Goal: Task Accomplishment & Management: Complete application form

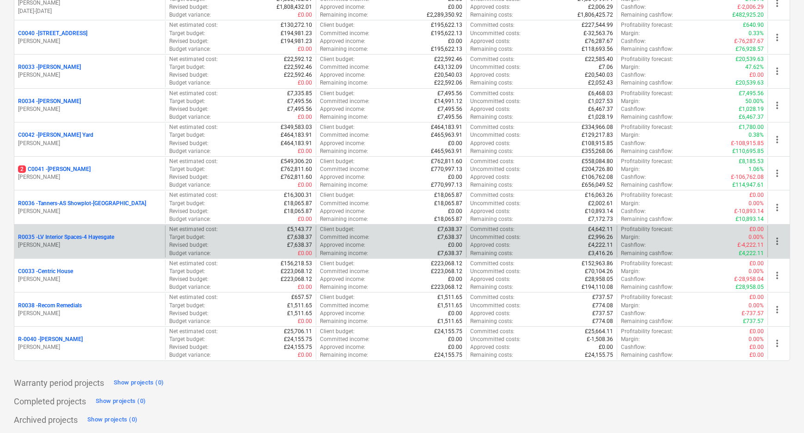
scroll to position [199, 0]
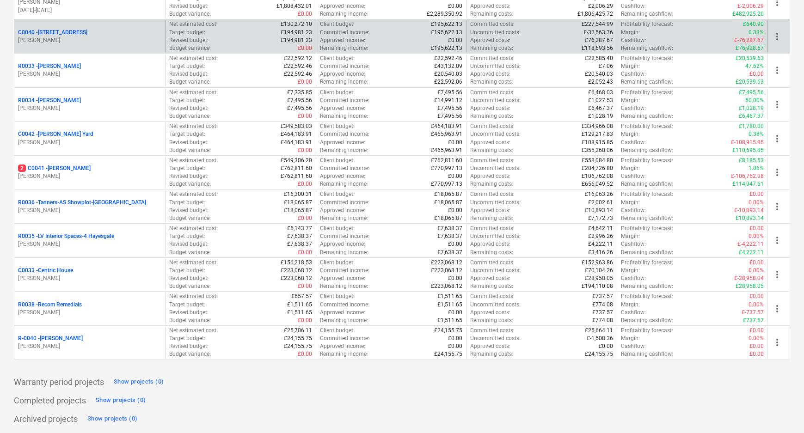
click at [72, 32] on p "C0040 - [STREET_ADDRESS]" at bounding box center [52, 33] width 69 height 8
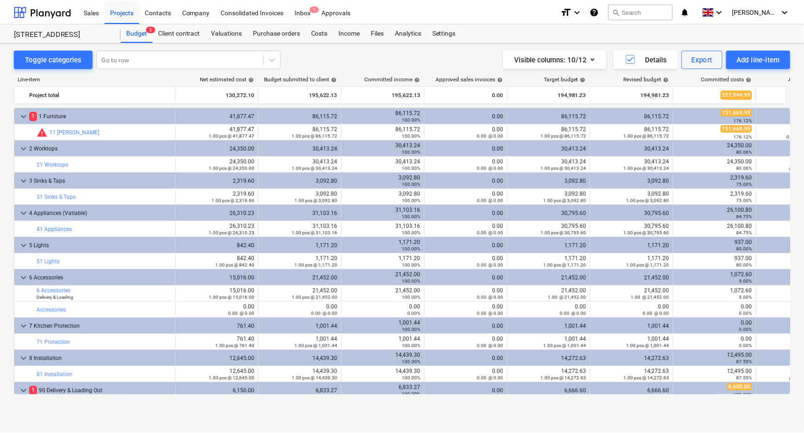
scroll to position [19, 0]
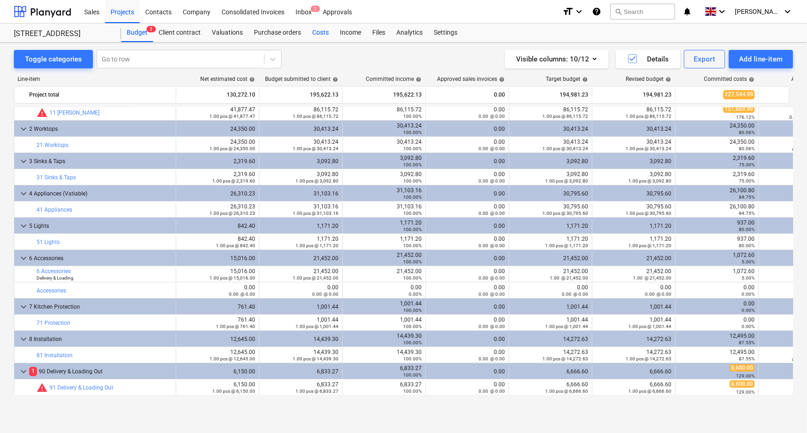
click at [310, 31] on div "Costs" at bounding box center [321, 33] width 28 height 18
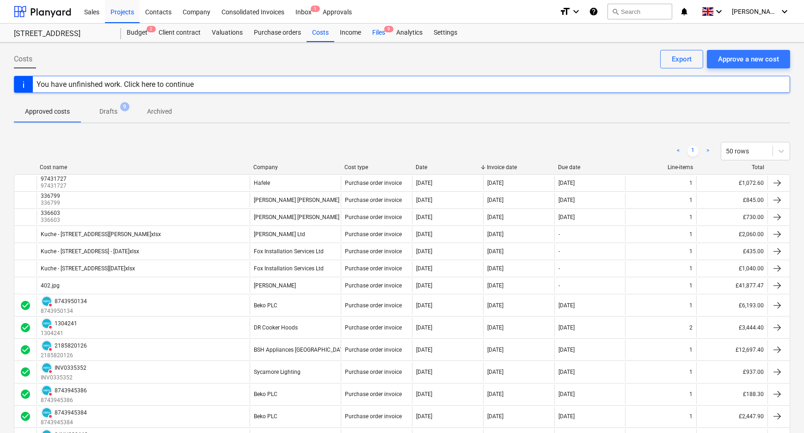
click at [384, 29] on span "9" at bounding box center [388, 29] width 9 height 6
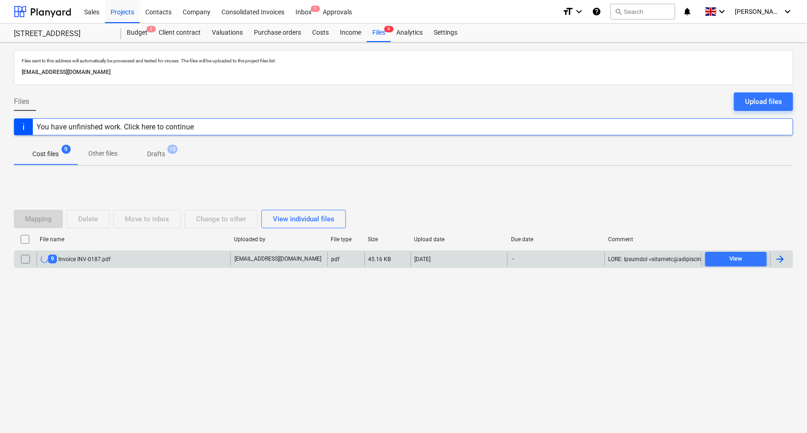
click at [145, 257] on div "9 Invoice INV-0187.pdf" at bounding box center [134, 259] width 194 height 15
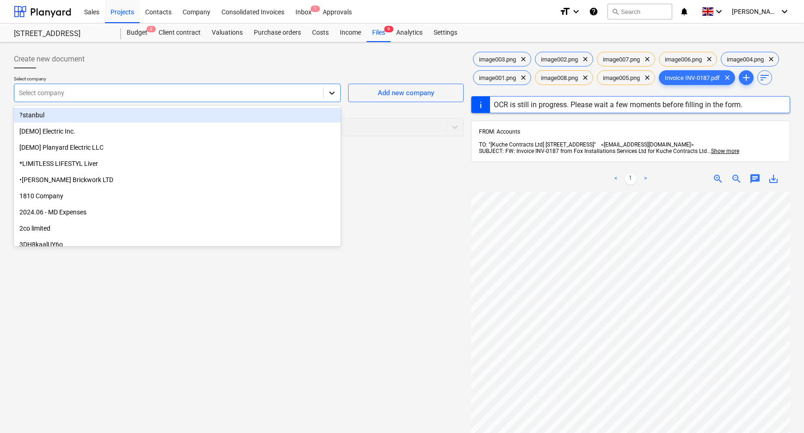
click at [331, 90] on icon at bounding box center [331, 92] width 9 height 9
type input "fox"
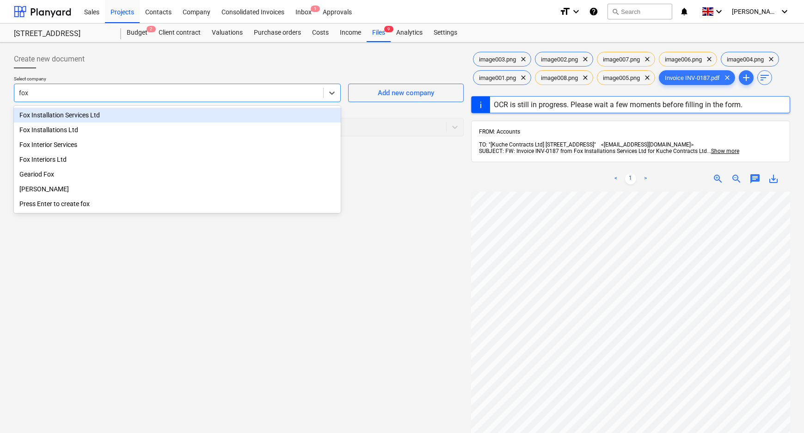
click at [160, 112] on div "Fox Installation Services Ltd" at bounding box center [177, 115] width 327 height 15
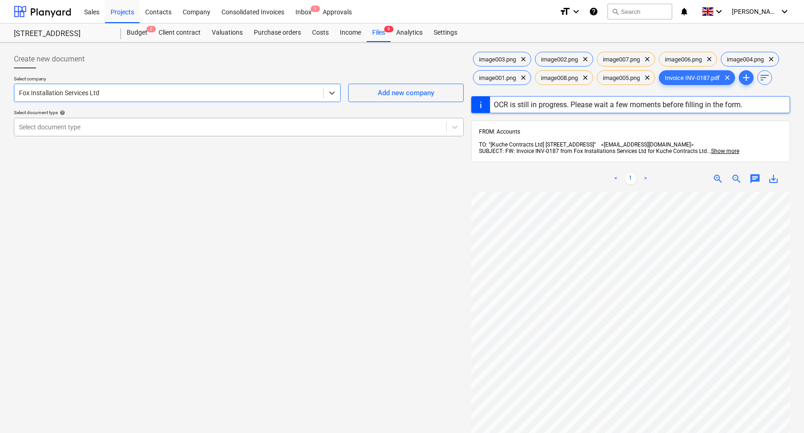
click at [158, 124] on div at bounding box center [230, 127] width 423 height 9
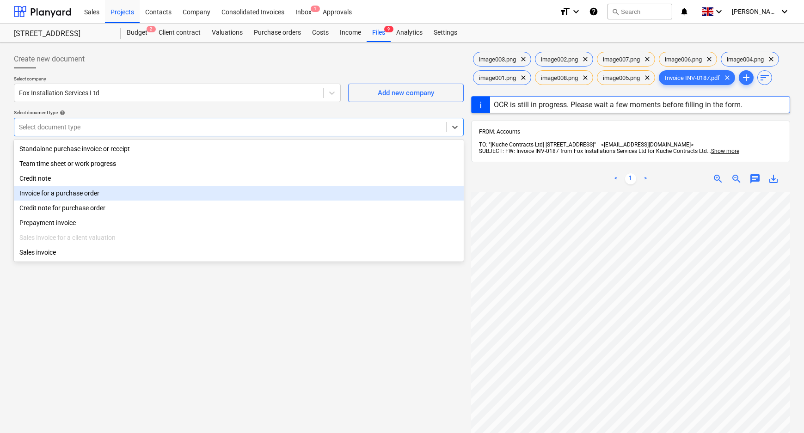
click at [111, 199] on div "Invoice for a purchase order" at bounding box center [239, 193] width 450 height 15
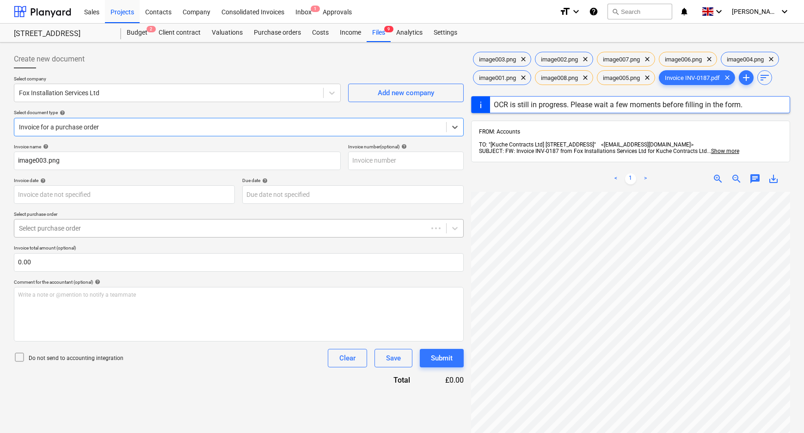
click at [74, 229] on div at bounding box center [221, 228] width 404 height 9
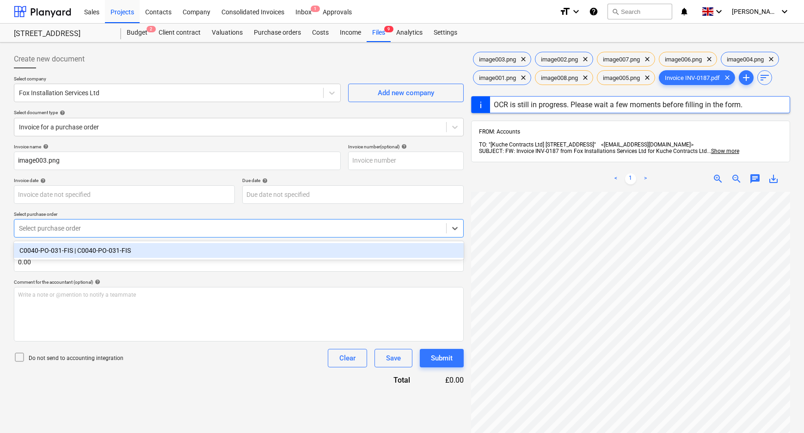
click at [72, 255] on div "C0040-PO-031-FIS | C0040-PO-031-FIS" at bounding box center [239, 250] width 450 height 15
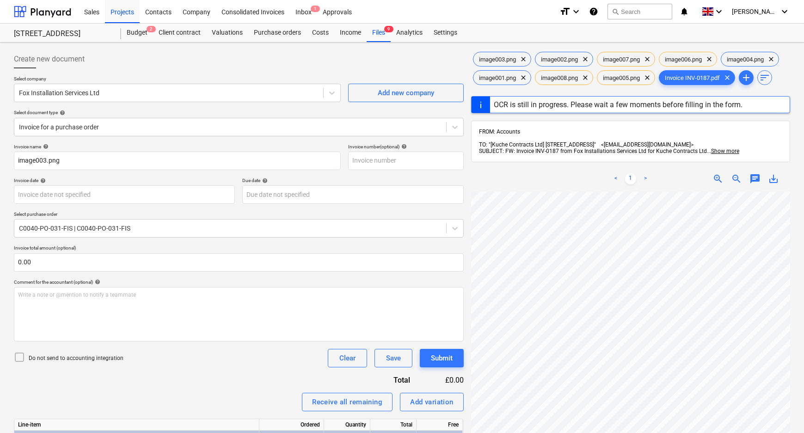
drag, startPoint x: 155, startPoint y: 360, endPoint x: 95, endPoint y: 366, distance: 60.4
click at [154, 361] on div "Do not send to accounting integration Clear Save Submit" at bounding box center [239, 358] width 450 height 18
click at [94, 360] on p "Do not send to accounting integration" at bounding box center [76, 359] width 95 height 8
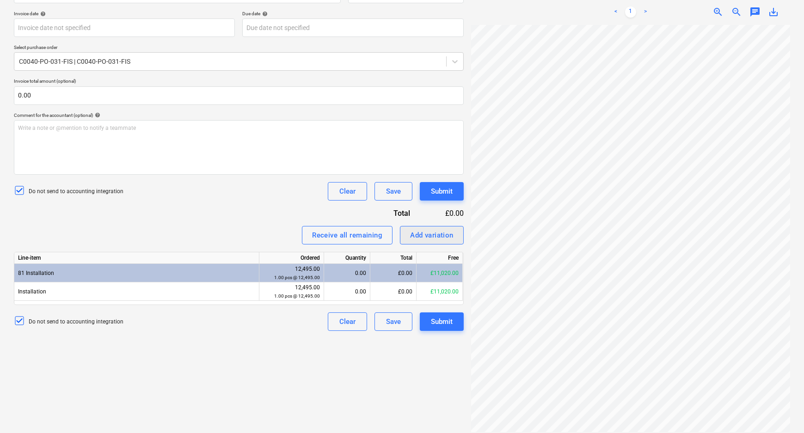
click at [438, 239] on div "Add variation" at bounding box center [431, 235] width 43 height 12
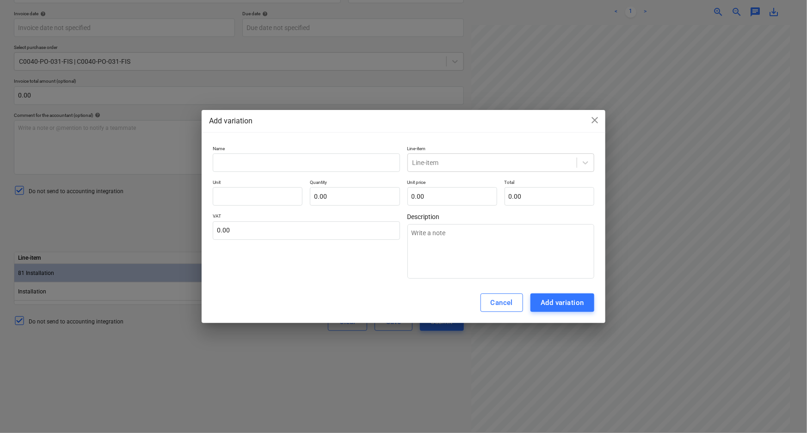
type textarea "x"
click at [307, 162] on input "text" at bounding box center [306, 163] width 187 height 18
type input "R"
type textarea "x"
type input "Re"
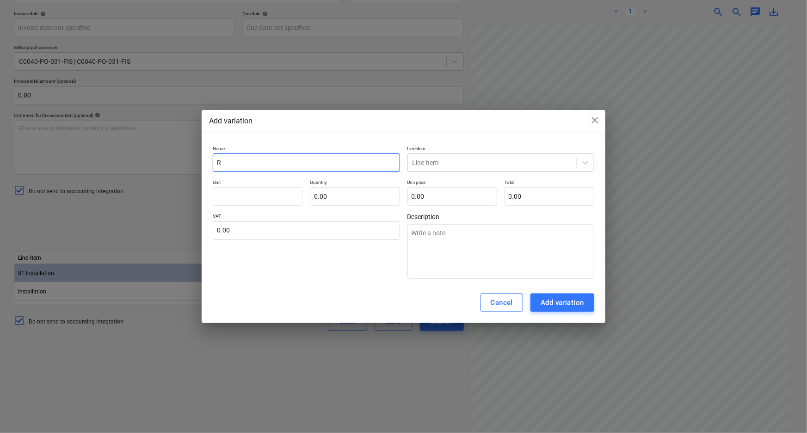
type textarea "x"
type input "Ret"
type textarea "x"
type input "Retu"
type textarea "x"
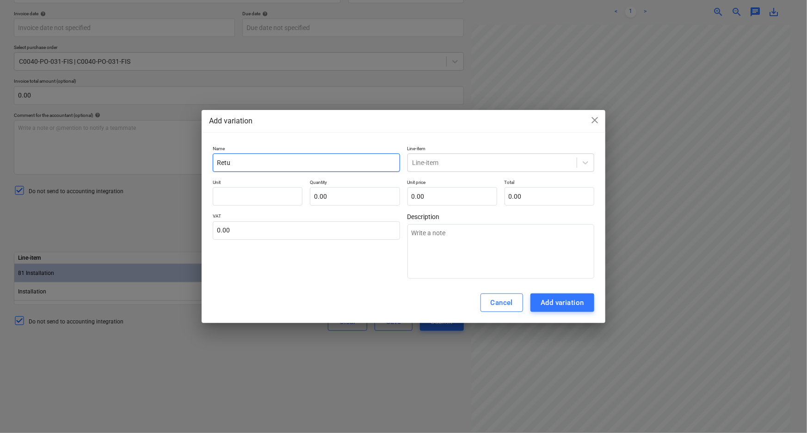
type input "Retur"
type textarea "x"
type input "Return"
type textarea "x"
type input "Return"
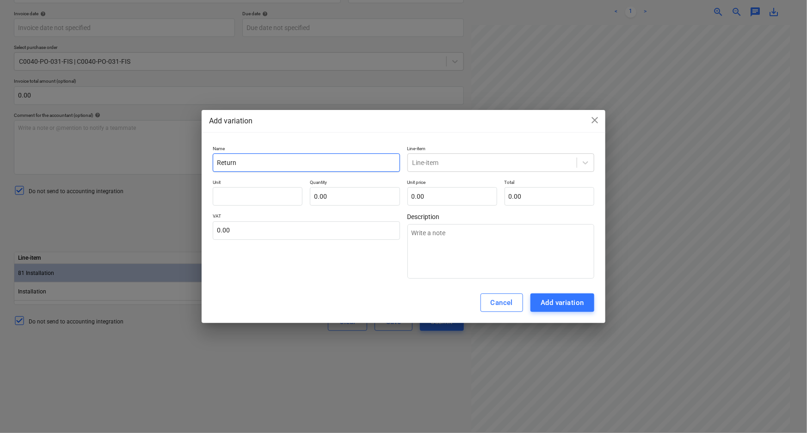
type textarea "x"
type input "INV-0187"
type textarea "x"
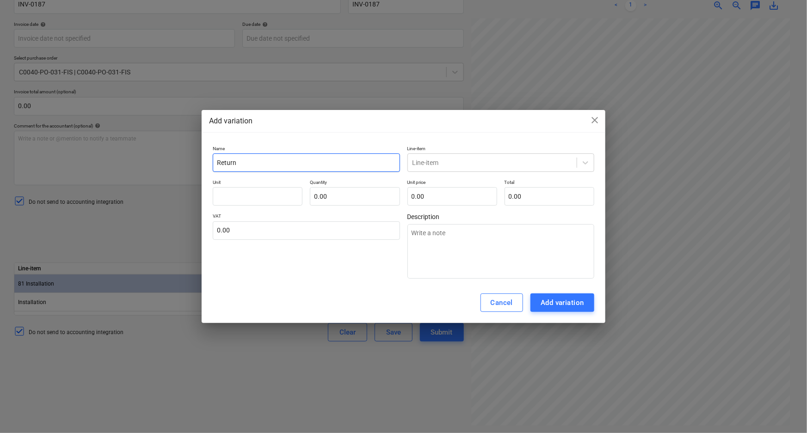
type input "Return t"
type textarea "x"
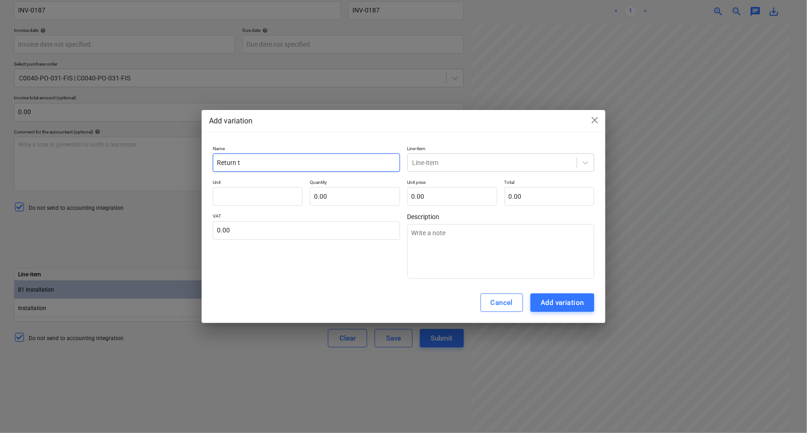
type input "Return to"
type textarea "x"
type input "Return to"
type textarea "x"
type input "Return to i"
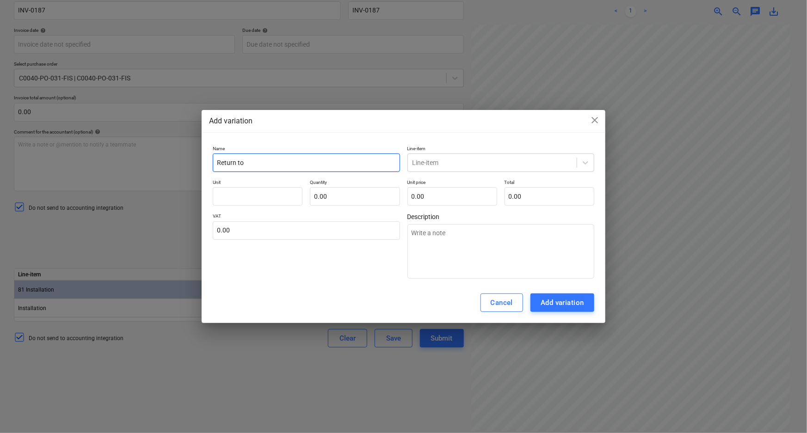
type textarea "x"
type input "Return to in"
type textarea "x"
type input "Return to ins"
type textarea "x"
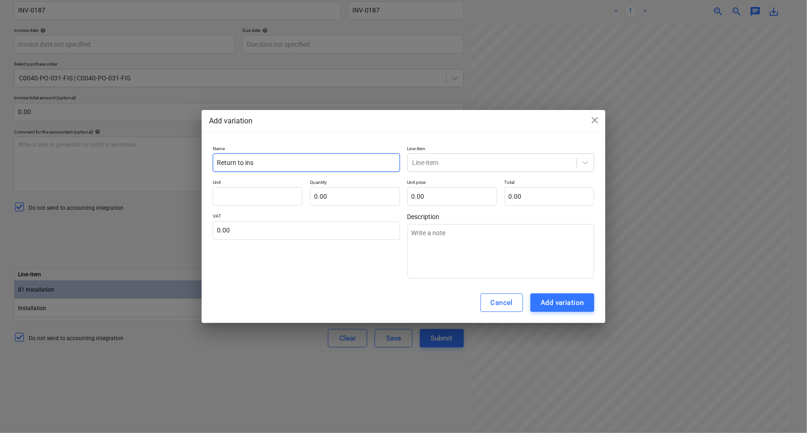
type input "Return to inst"
type textarea "x"
type input "Return to insta"
type textarea "x"
type input "Return to instal"
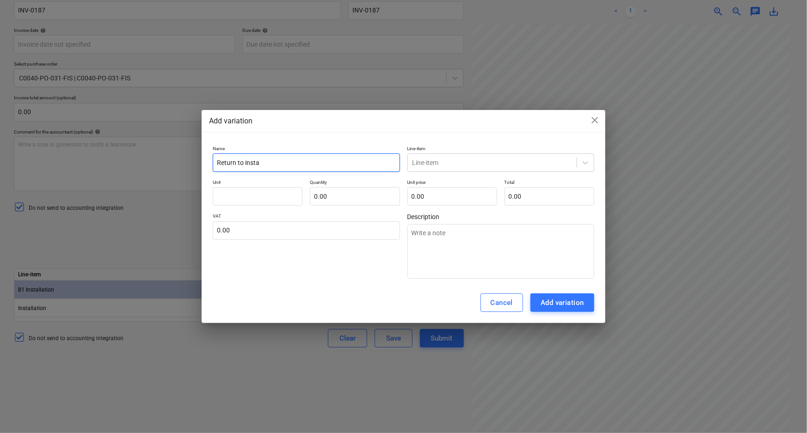
type textarea "x"
type input "Return to install"
type textarea "x"
type input "Return to install"
type textarea "x"
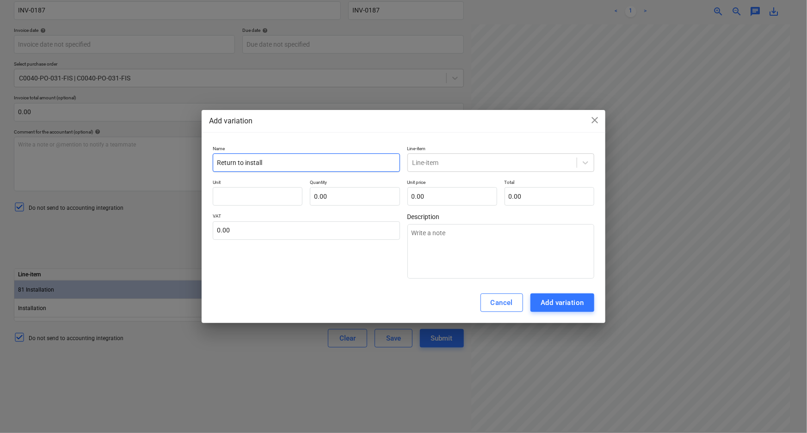
type input "Return to install f"
type textarea "x"
type input "Return to install fr"
type textarea "x"
type input "Return to install fri"
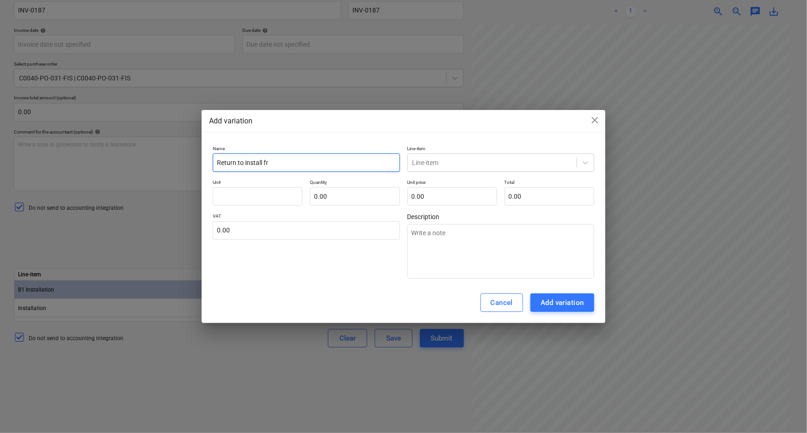
type textarea "x"
type input "Return to install frid"
type textarea "x"
type input "Return to install fridg"
type textarea "x"
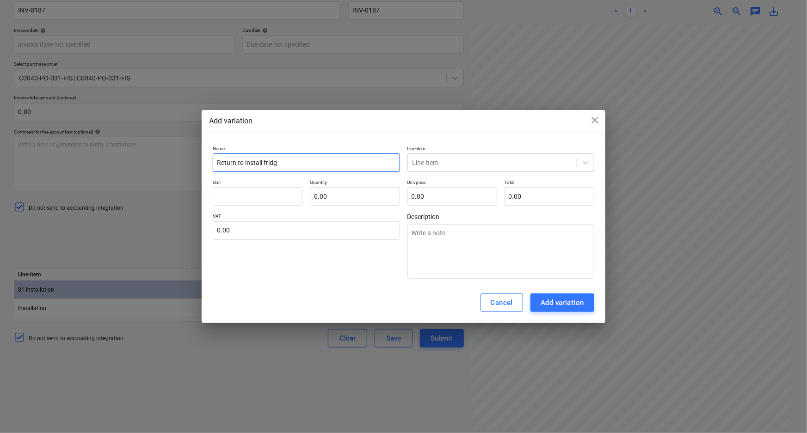
type input "Return to install fridge"
type textarea "x"
type input "Return to install fridge"
type textarea "x"
type input "Return to install fridge"
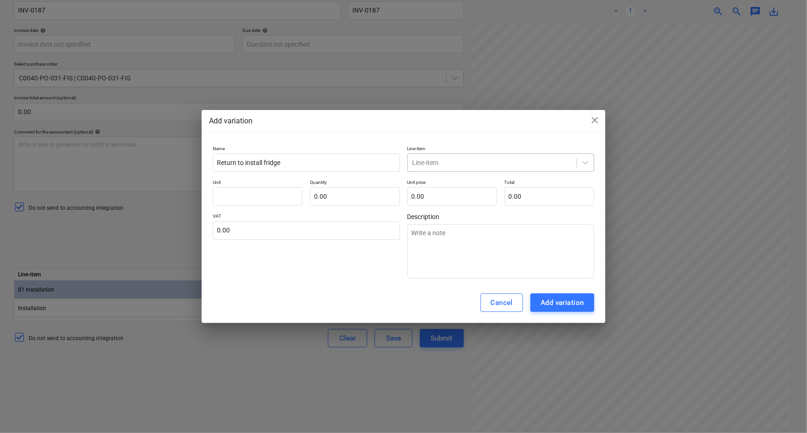
click at [486, 162] on div at bounding box center [492, 162] width 160 height 9
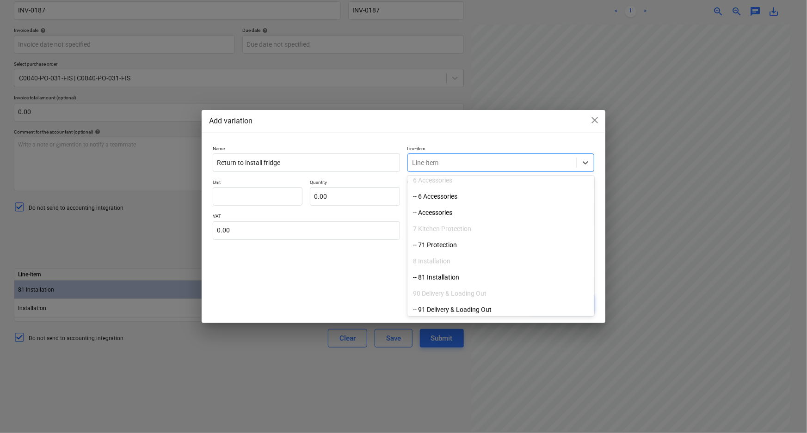
scroll to position [217, 0]
click at [458, 277] on div "-- 81 Installation" at bounding box center [500, 275] width 187 height 15
type textarea "x"
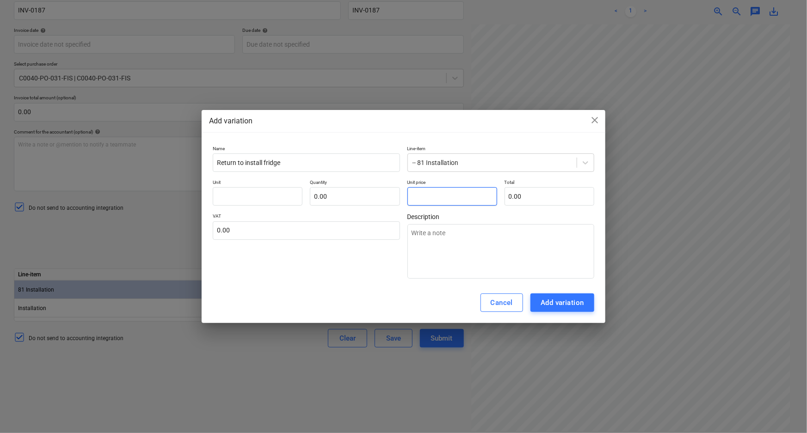
click at [434, 204] on input "text" at bounding box center [452, 196] width 90 height 18
type input "pcs"
type input "2"
type textarea "x"
type input "1.00"
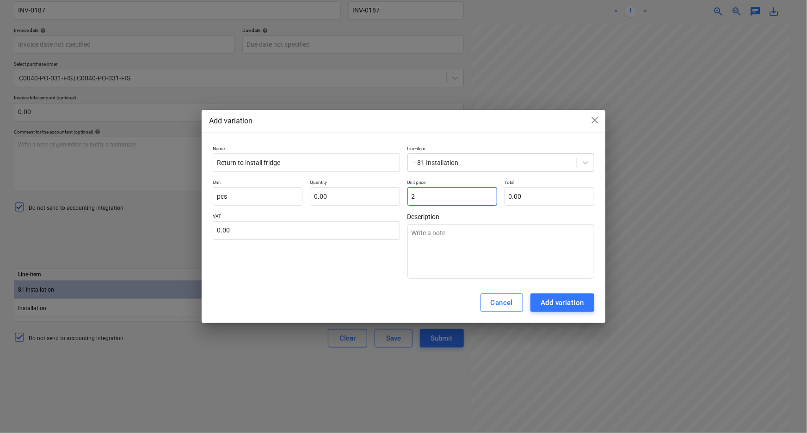
type input "2.00"
type input "28"
type textarea "x"
type input "28.00"
type input "28"
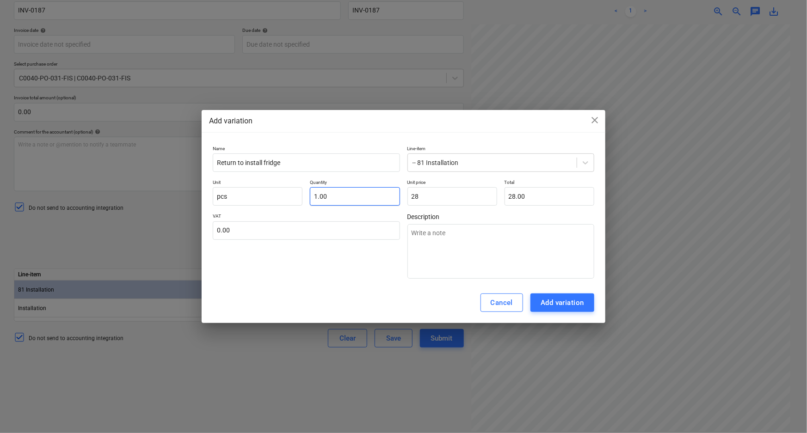
type input "1"
type input "28.00"
click at [384, 196] on input "1" at bounding box center [355, 196] width 90 height 18
type input "1.00"
click at [343, 274] on div "VAT 0.00" at bounding box center [306, 246] width 187 height 66
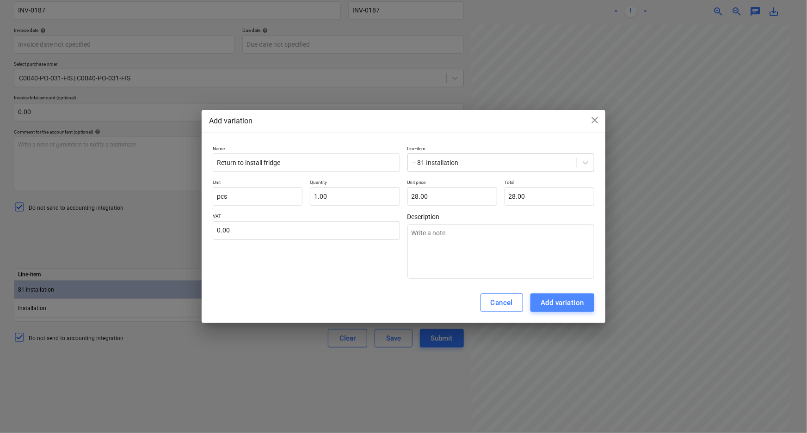
click at [549, 304] on div "Add variation" at bounding box center [562, 303] width 43 height 12
type textarea "x"
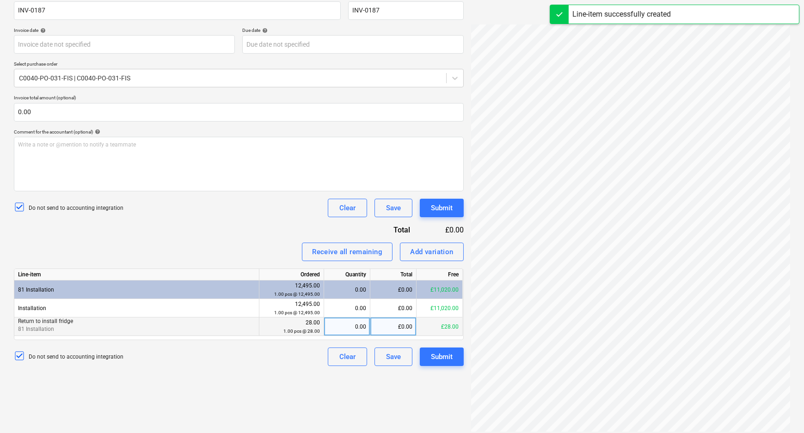
click at [348, 325] on div "0.00" at bounding box center [347, 327] width 38 height 18
click at [265, 376] on div "Create new document Select company Fox Installation Services Ltd Add new compan…" at bounding box center [238, 166] width 457 height 540
click at [446, 207] on div "Submit" at bounding box center [442, 208] width 22 height 12
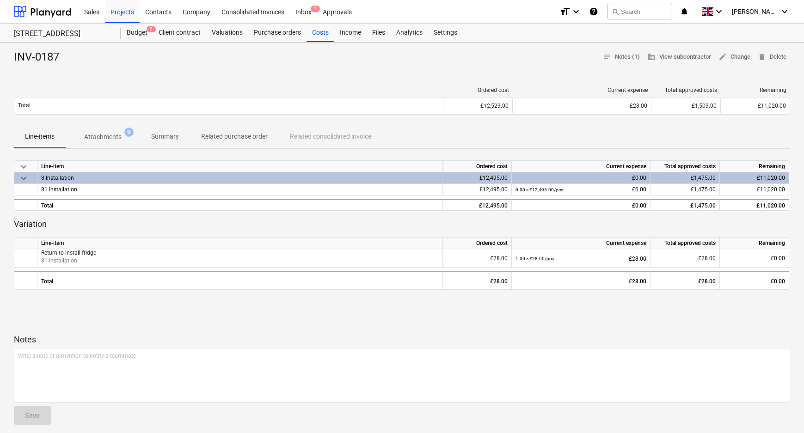
click at [128, 135] on span "9" at bounding box center [128, 132] width 9 height 9
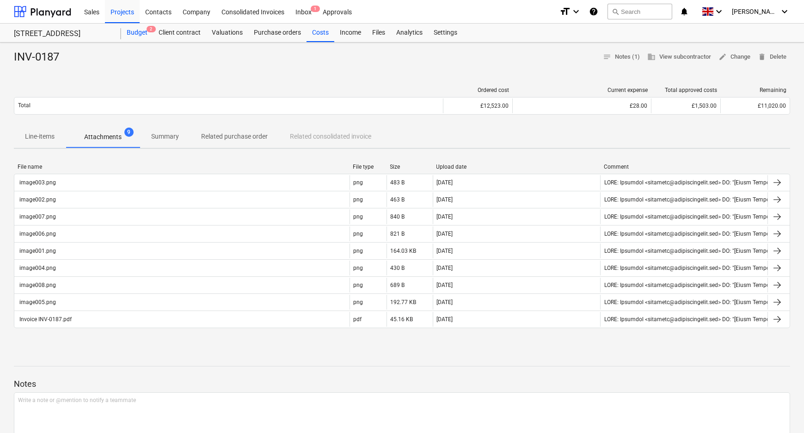
click at [134, 30] on div "Budget 2" at bounding box center [137, 33] width 32 height 18
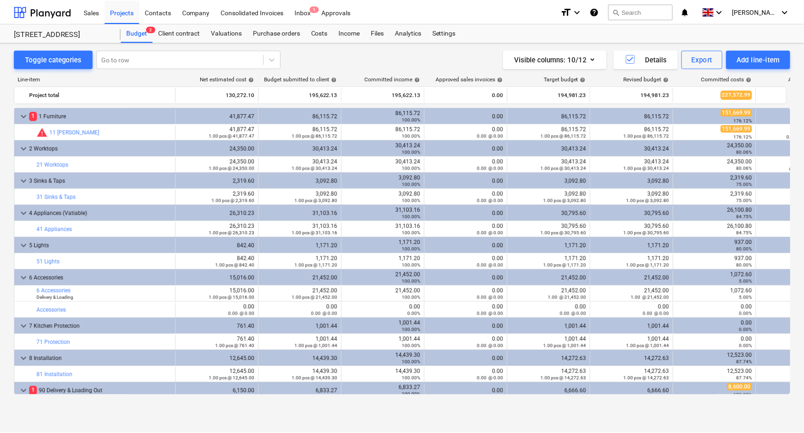
scroll to position [19, 0]
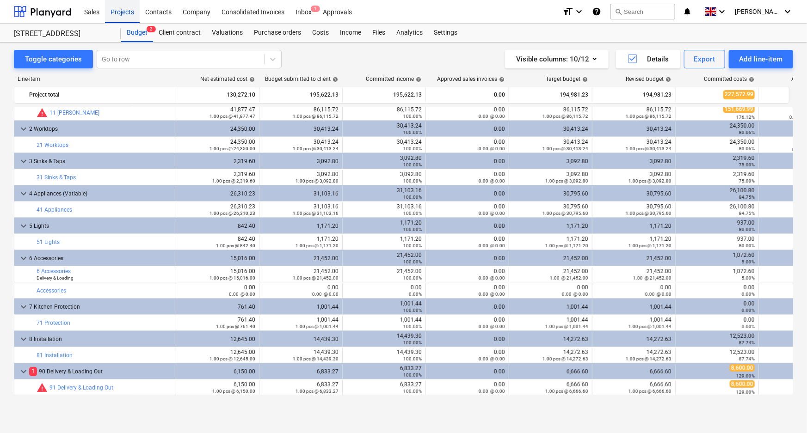
click at [126, 13] on div "Projects" at bounding box center [122, 12] width 35 height 24
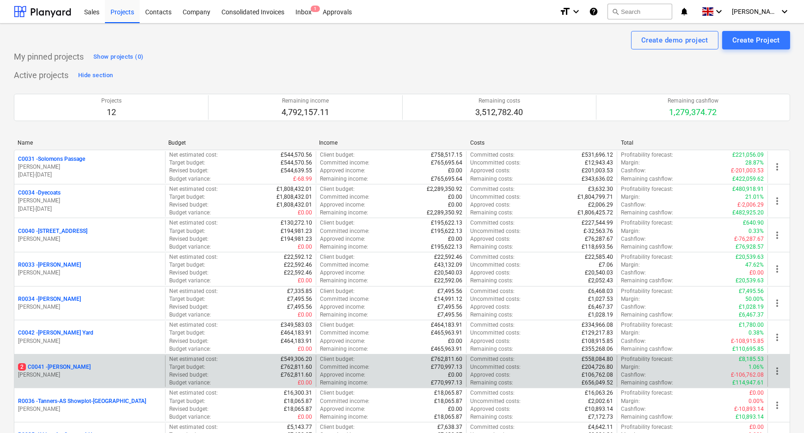
click at [59, 365] on p "2 C0041 - [PERSON_NAME]" at bounding box center [54, 367] width 73 height 8
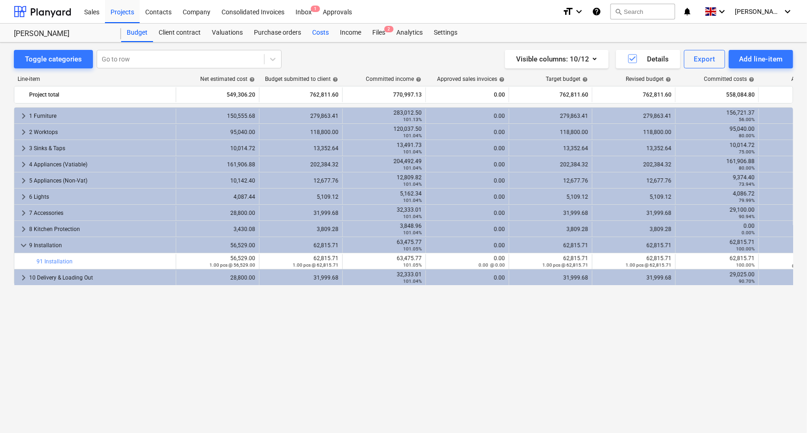
click at [321, 32] on div "Costs" at bounding box center [321, 33] width 28 height 18
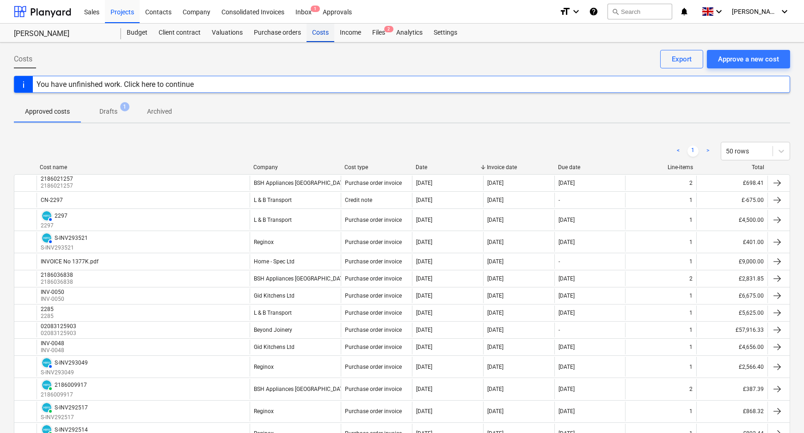
click at [321, 34] on div "Costs" at bounding box center [321, 33] width 28 height 18
click at [370, 31] on div "Files 3" at bounding box center [379, 33] width 24 height 18
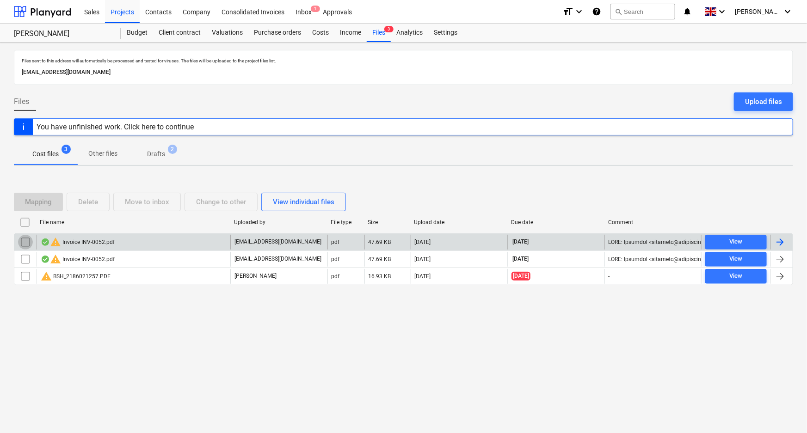
click at [24, 242] on input "checkbox" at bounding box center [25, 242] width 15 height 15
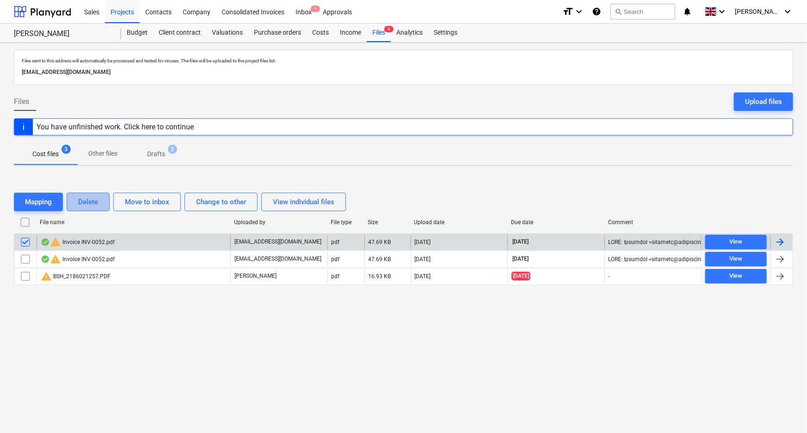
click at [97, 202] on div "Delete" at bounding box center [88, 202] width 20 height 12
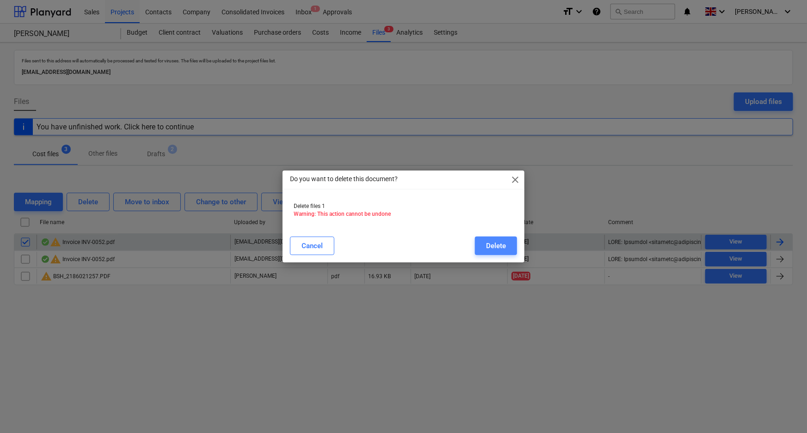
click at [501, 240] on div "Delete" at bounding box center [496, 246] width 20 height 12
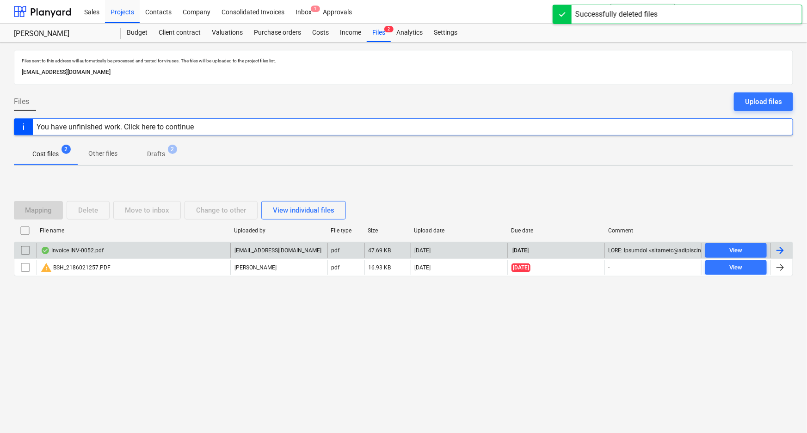
click at [117, 252] on div "Invoice INV-0052.pdf" at bounding box center [134, 250] width 194 height 15
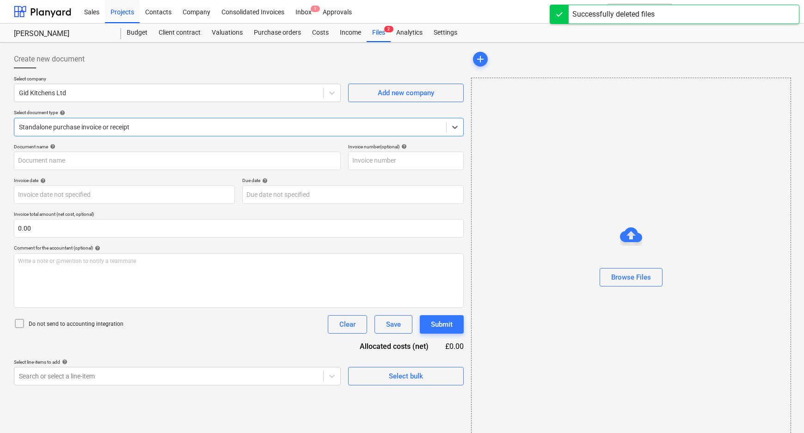
type input "INV-0052"
type input "[DATE]"
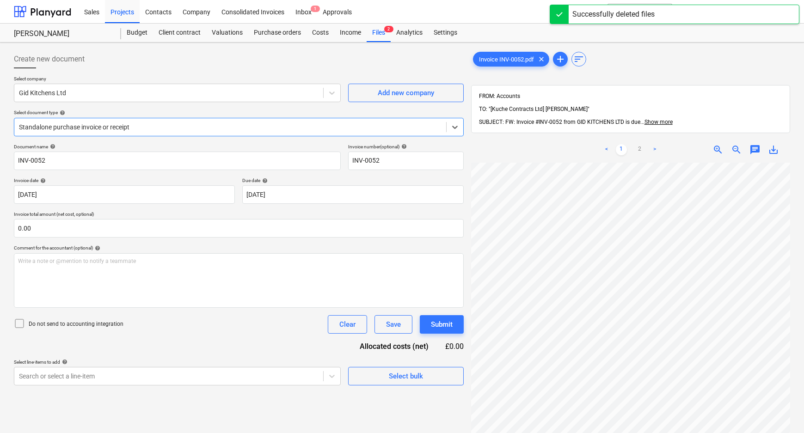
click at [327, 135] on div "Standalone purchase invoice or receipt" at bounding box center [239, 127] width 450 height 18
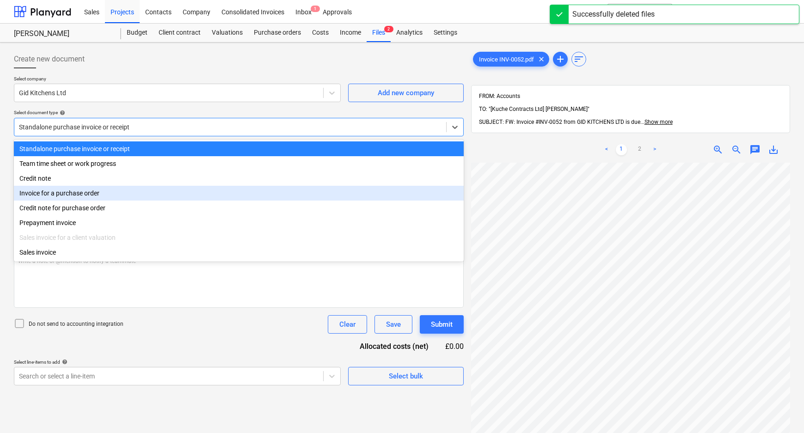
click at [133, 191] on div "Invoice for a purchase order" at bounding box center [239, 193] width 450 height 15
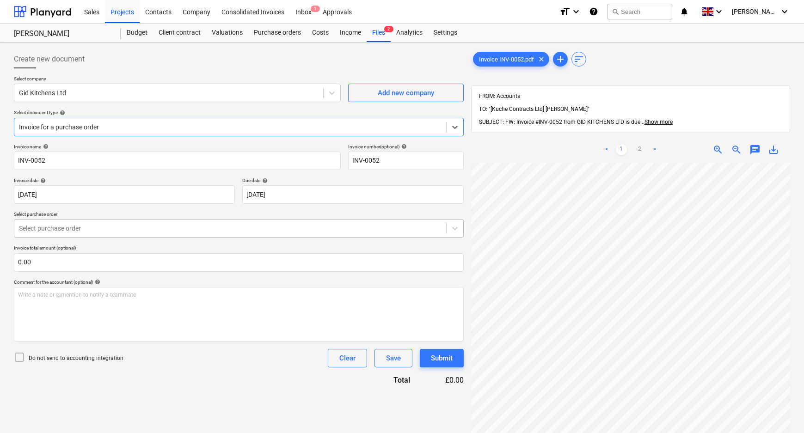
click at [82, 222] on div "Select purchase order" at bounding box center [230, 228] width 432 height 13
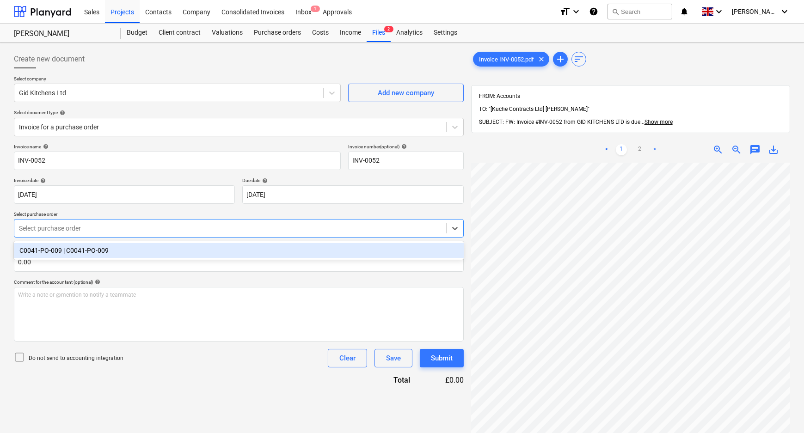
click at [81, 251] on div "C0041-PO-009 | C0041-PO-009" at bounding box center [239, 250] width 450 height 15
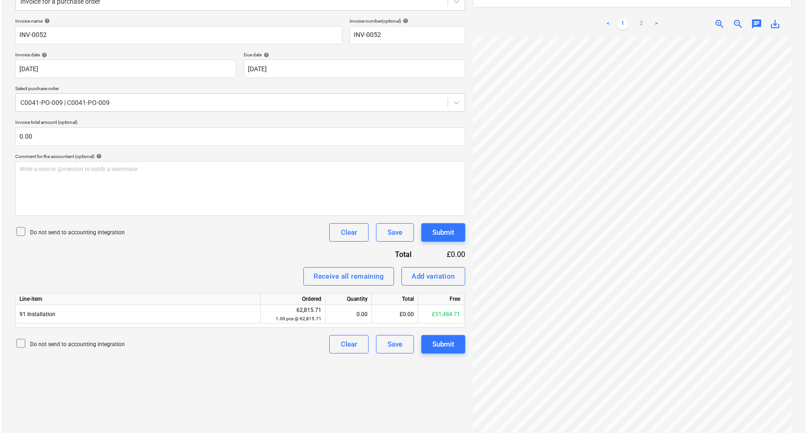
scroll to position [50, 29]
click at [429, 280] on div "Add variation" at bounding box center [431, 277] width 43 height 12
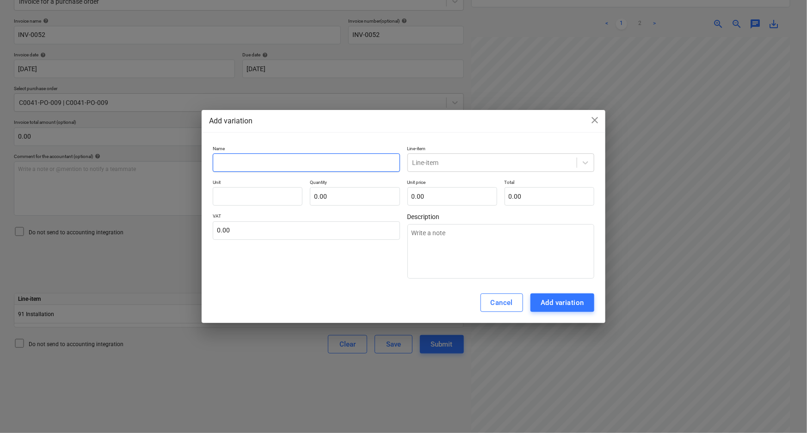
click at [286, 162] on input "text" at bounding box center [306, 163] width 187 height 18
type textarea "x"
type input "R"
type textarea "x"
type input "Re"
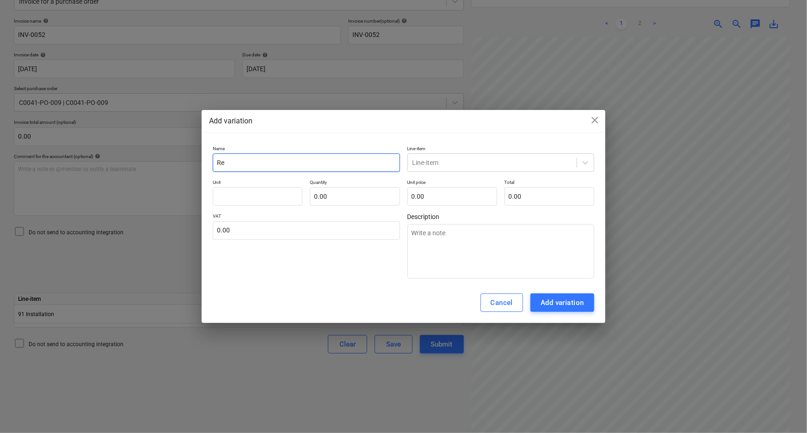
type textarea "x"
type input "Rem"
type textarea "x"
type input "Reme"
type textarea "x"
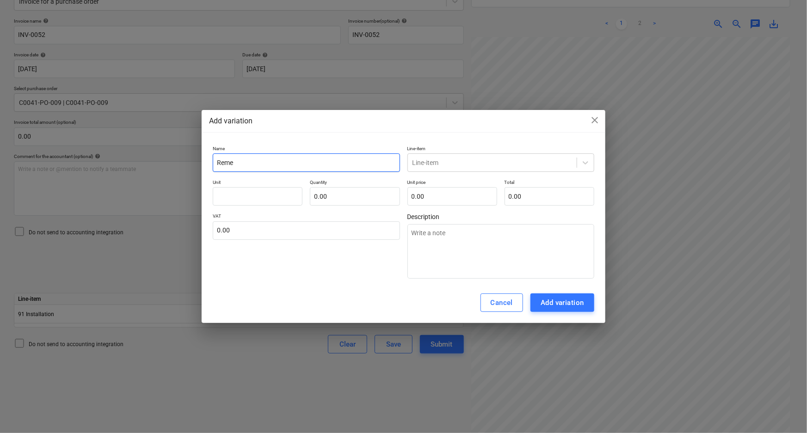
type input "Remed"
type textarea "x"
type input "Remedi"
type textarea "x"
type input "Remedia"
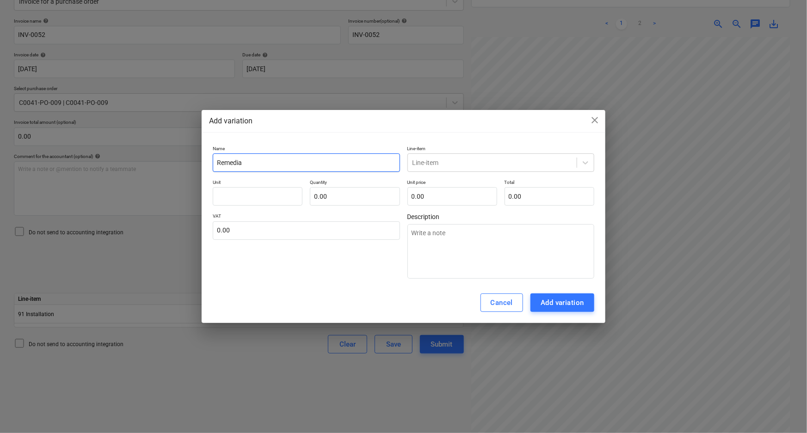
type textarea "x"
type input "Remedial"
type textarea "x"
type input "Remedials"
type textarea "x"
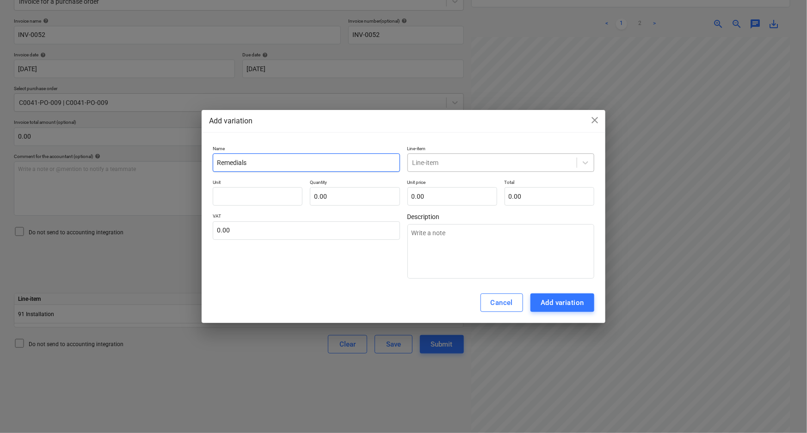
type input "Remedials"
click at [423, 160] on div at bounding box center [492, 162] width 160 height 9
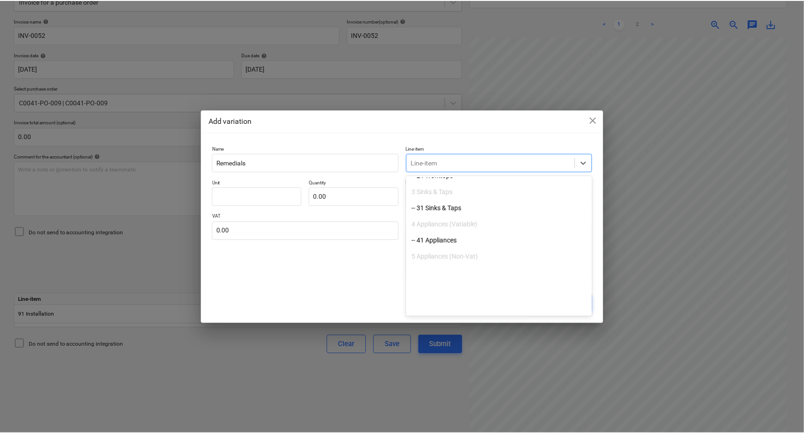
scroll to position [234, 0]
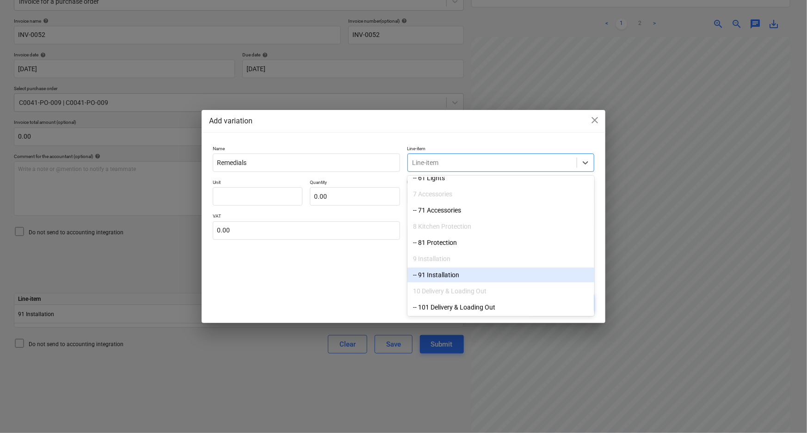
click at [449, 269] on div "-- 91 Installation" at bounding box center [500, 275] width 187 height 15
type textarea "x"
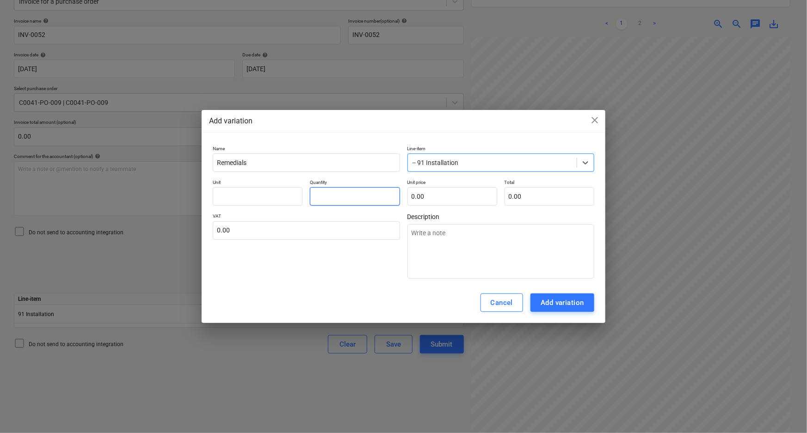
click at [351, 201] on input "text" at bounding box center [355, 196] width 90 height 18
type textarea "x"
type input "1.00"
click at [427, 195] on input "text" at bounding box center [452, 196] width 90 height 18
type textarea "x"
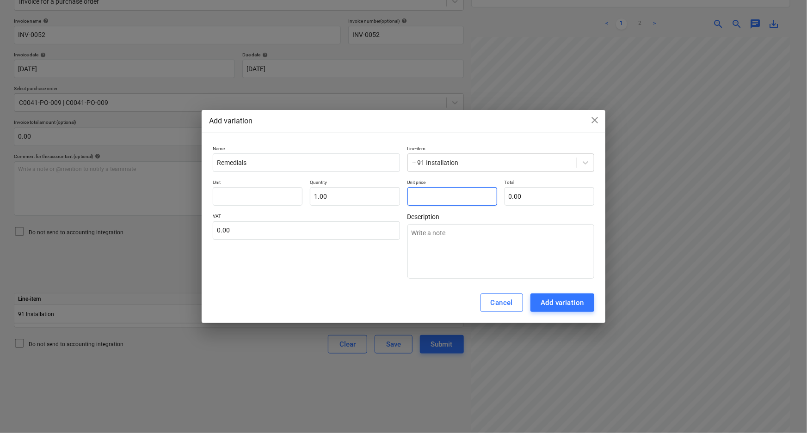
type input "2"
type input "2.00"
type textarea "x"
type input "24"
type input "24.00"
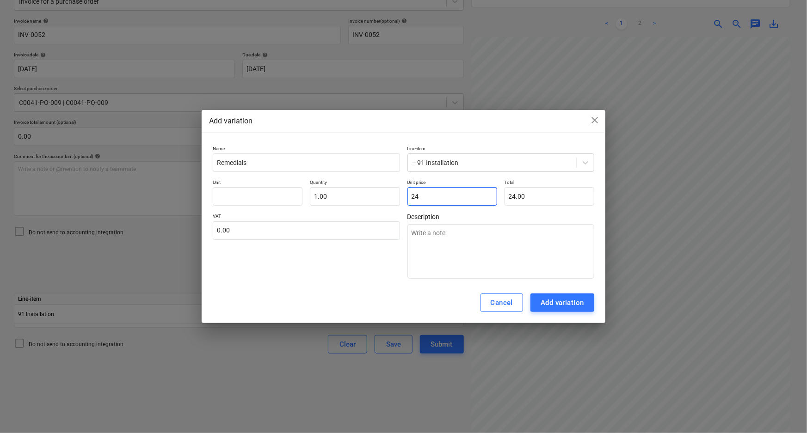
type textarea "x"
type input "240"
type input "240.00"
click at [263, 198] on input "text" at bounding box center [258, 196] width 90 height 18
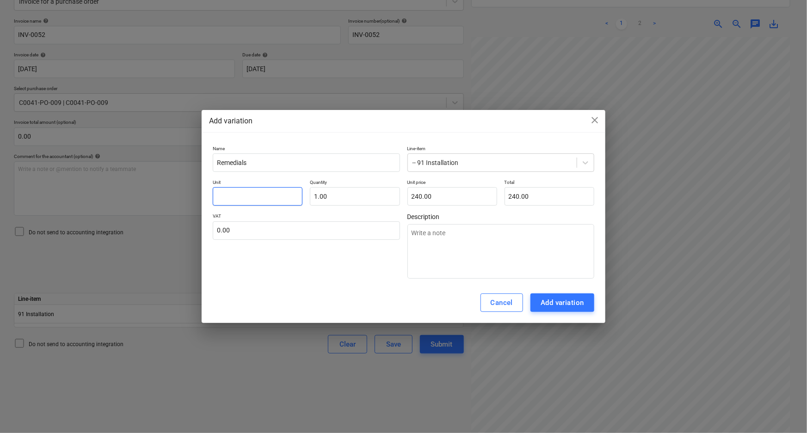
type textarea "x"
type input "p"
type textarea "x"
type input "pc"
type textarea "x"
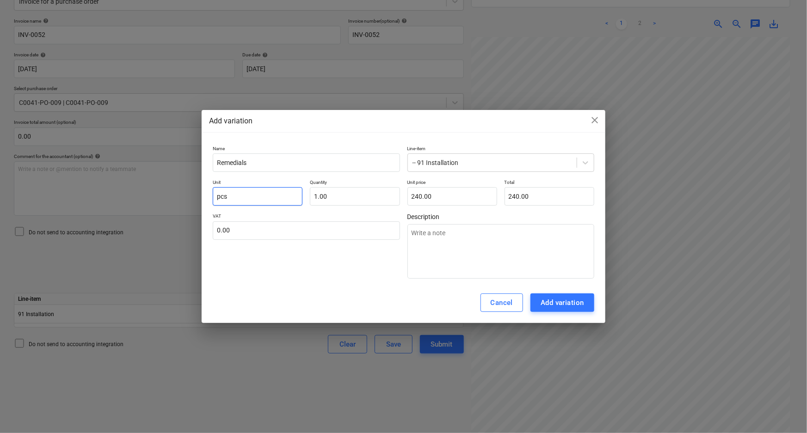
type input "pcs"
click at [316, 264] on div "VAT 0.00" at bounding box center [306, 246] width 187 height 66
click at [541, 305] on div "Add variation" at bounding box center [562, 303] width 43 height 12
type textarea "x"
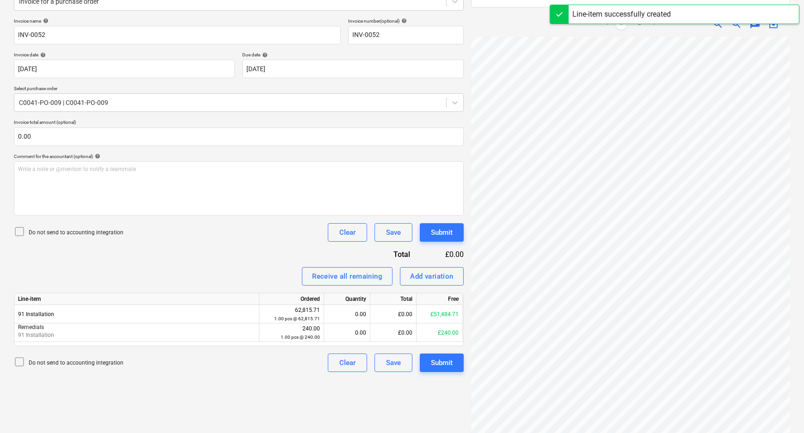
click at [92, 235] on p "Do not send to accounting integration" at bounding box center [76, 233] width 95 height 8
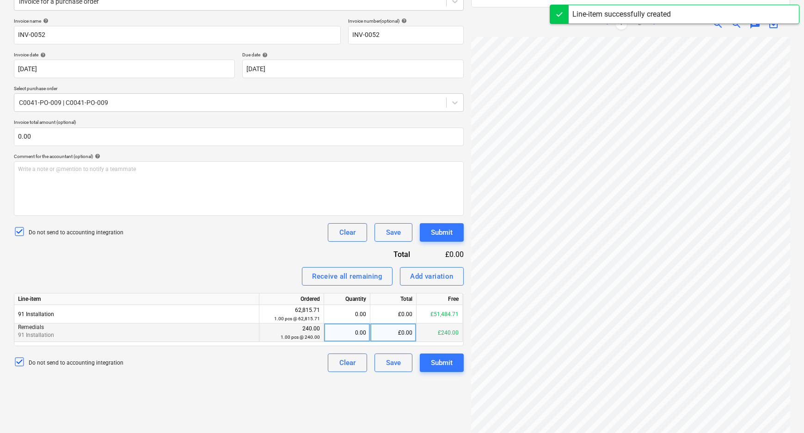
click at [356, 337] on div "0.00" at bounding box center [347, 333] width 38 height 18
type input "1"
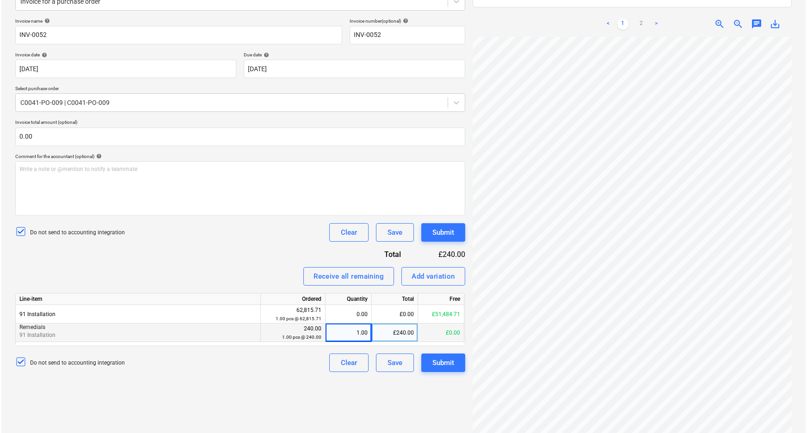
scroll to position [51, 98]
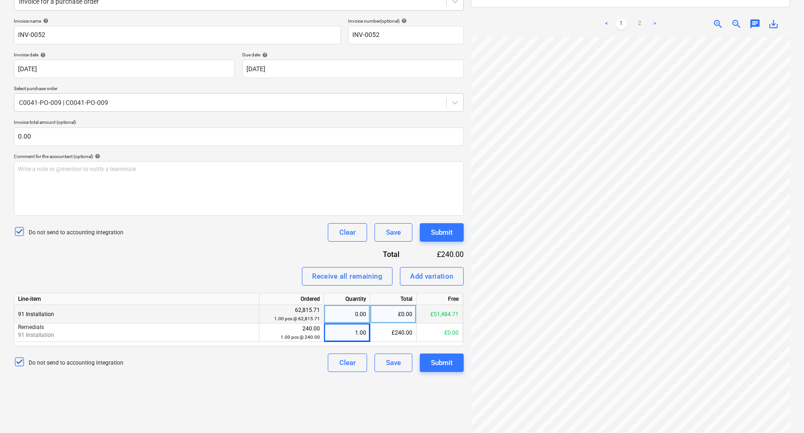
click at [388, 314] on div "£0.00" at bounding box center [393, 314] width 46 height 18
type input "1500"
click at [184, 402] on div "Create new document Select company Gid Kitchens Ltd Add new company Select docu…" at bounding box center [238, 178] width 457 height 516
click at [453, 368] on button "Submit" at bounding box center [442, 363] width 44 height 18
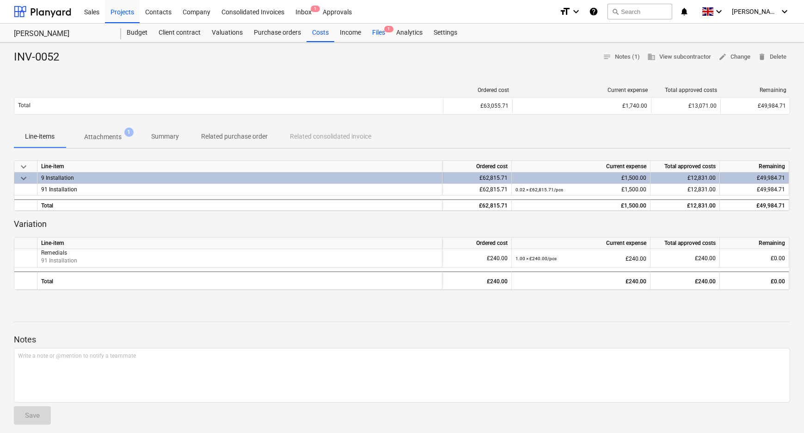
click at [387, 28] on span "1" at bounding box center [388, 29] width 9 height 6
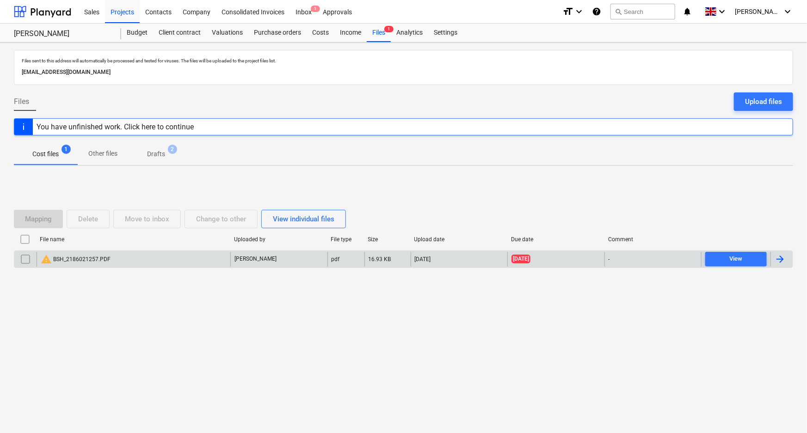
click at [94, 255] on div "warning BSH_2186021257.PDF" at bounding box center [76, 259] width 70 height 11
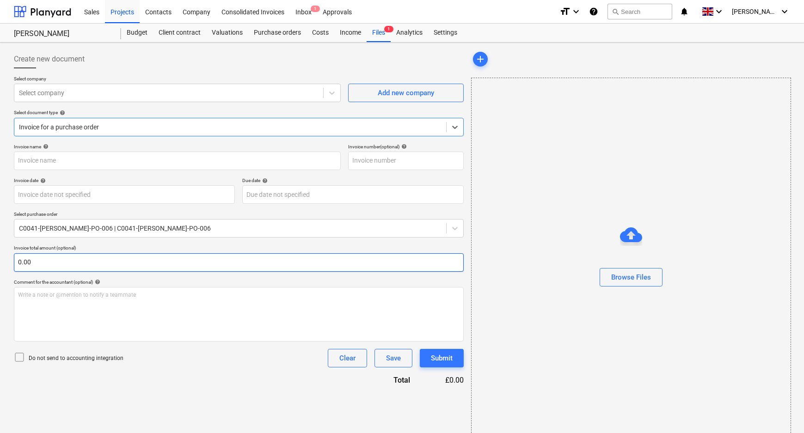
type input "2186021257"
type input "[DATE]"
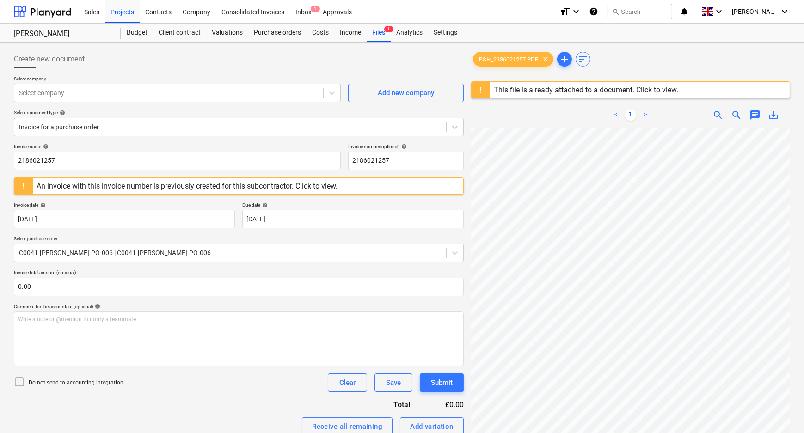
click at [630, 105] on div "< 1 > zoom_in zoom_out chat 0 save_alt" at bounding box center [630, 318] width 319 height 433
click at [532, 90] on div "This file is already attached to a document. Click to view." at bounding box center [586, 90] width 184 height 9
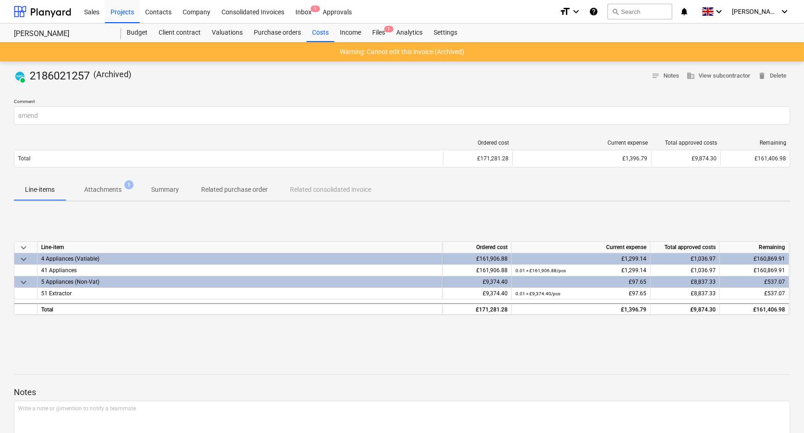
click at [123, 190] on span "Attachments 1" at bounding box center [103, 190] width 52 height 10
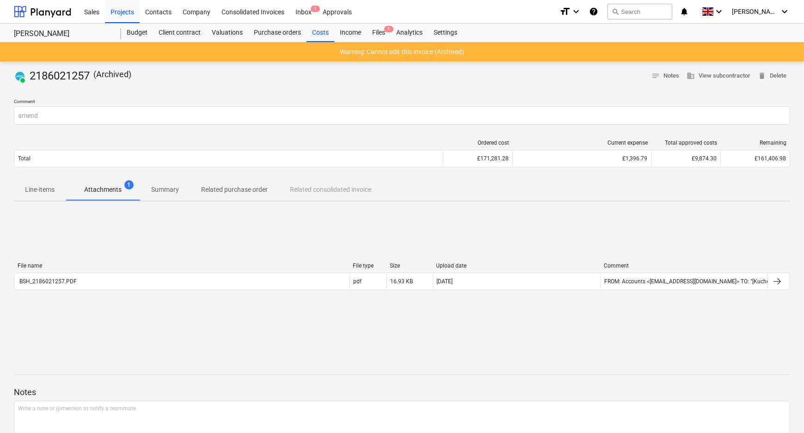
click at [59, 185] on span "Line-items" at bounding box center [40, 189] width 52 height 15
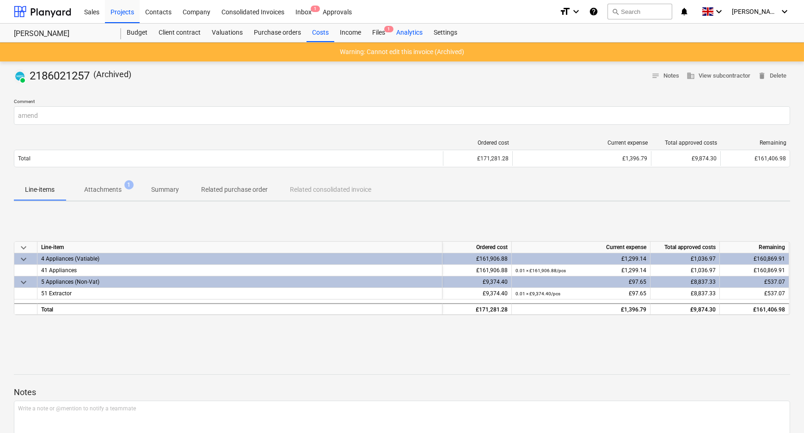
click at [391, 35] on div "Analytics" at bounding box center [409, 33] width 37 height 18
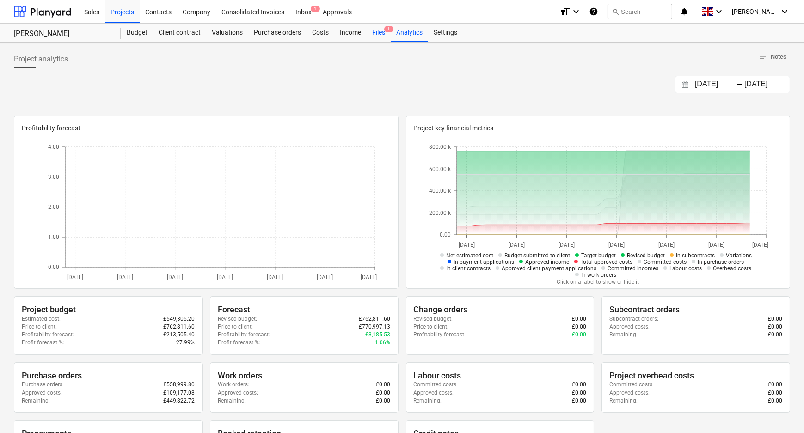
click at [379, 33] on div "Files 1" at bounding box center [379, 33] width 24 height 18
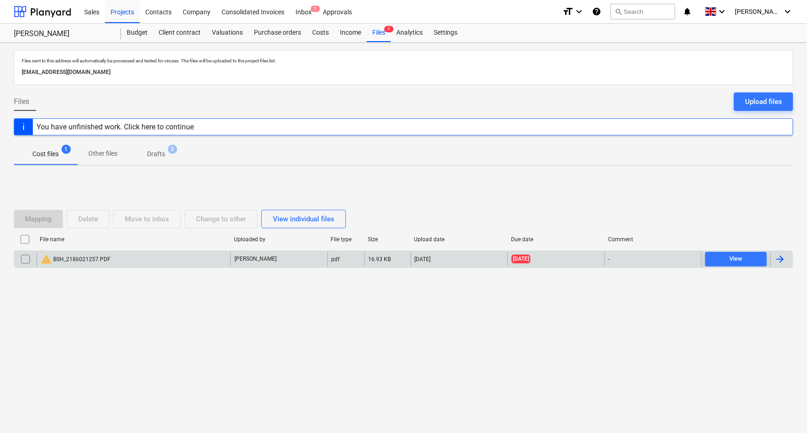
click at [151, 254] on div "warning BSH_2186021257.PDF" at bounding box center [134, 259] width 194 height 15
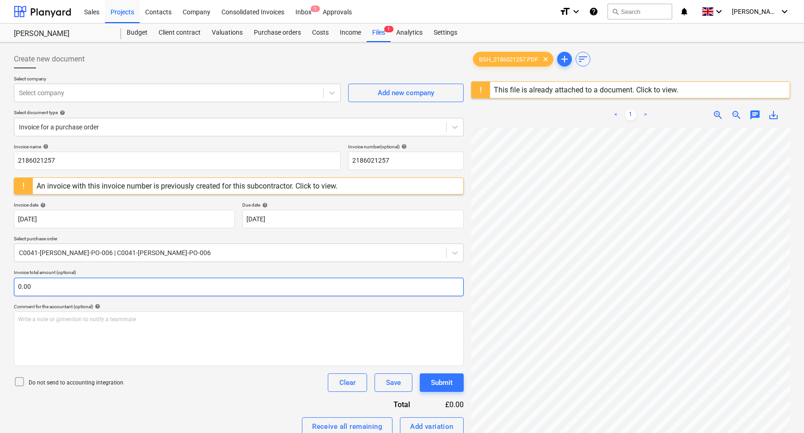
scroll to position [169, 98]
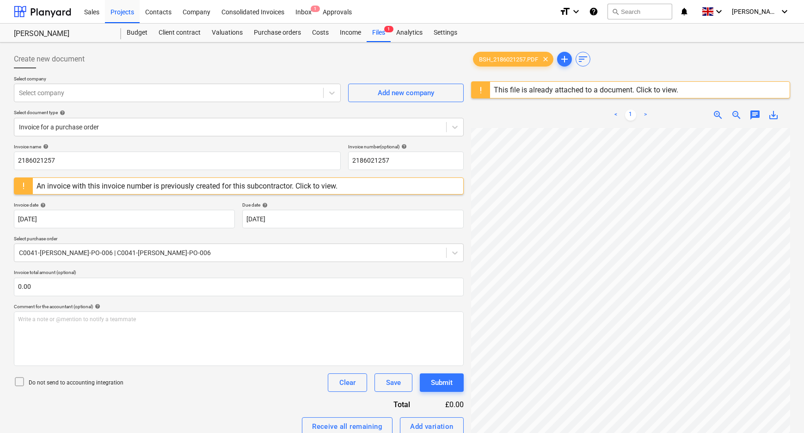
click at [98, 392] on div "Invoice name help 2186021257 Invoice number (optional) help 2186021257 An invoi…" at bounding box center [239, 407] width 450 height 527
click at [98, 384] on p "Do not send to accounting integration" at bounding box center [76, 383] width 95 height 8
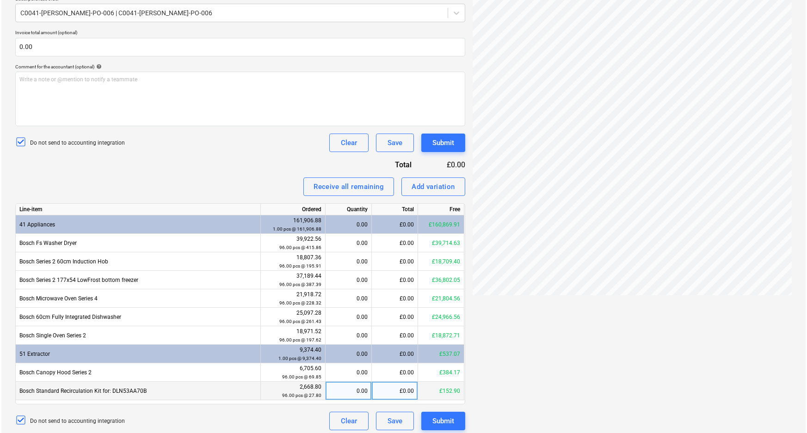
scroll to position [244, 0]
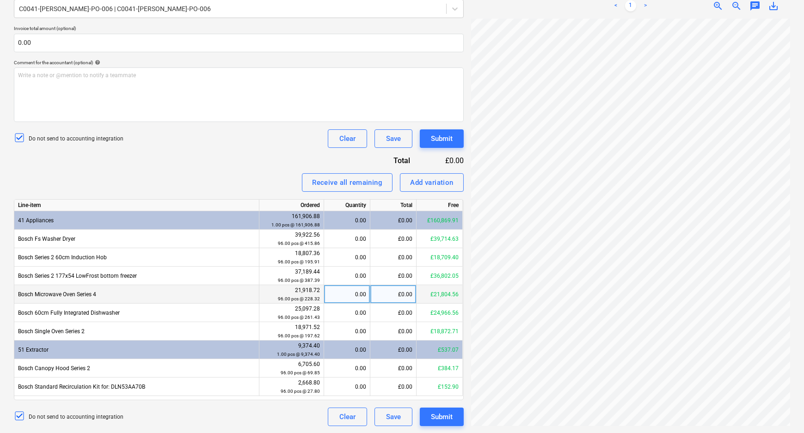
click at [402, 297] on div "£0.00" at bounding box center [393, 294] width 46 height 18
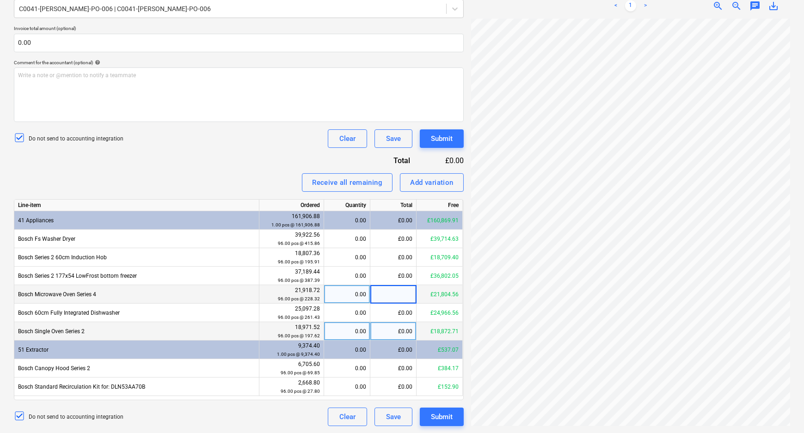
click at [397, 333] on div "£0.00" at bounding box center [393, 331] width 46 height 18
type input "98.81"
click at [403, 289] on div "£0.00" at bounding box center [393, 294] width 46 height 18
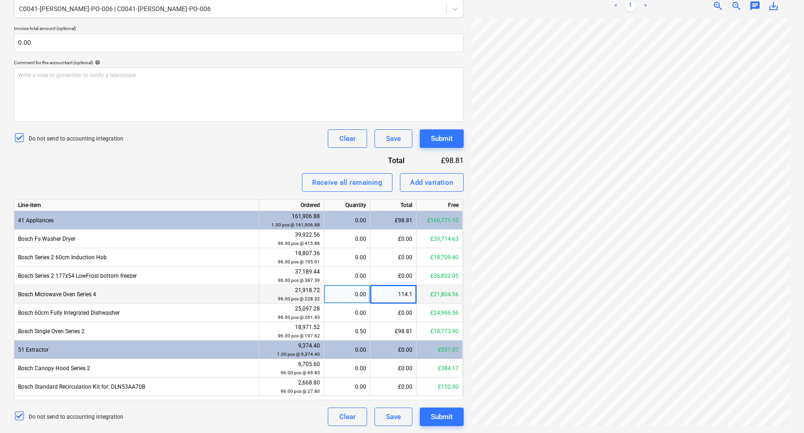
type input "114.16"
click at [404, 363] on div "£0.00" at bounding box center [393, 368] width 46 height 18
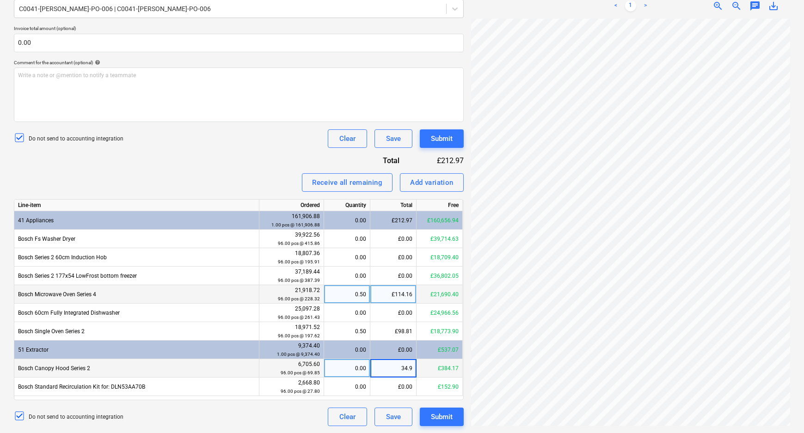
type input "34.93"
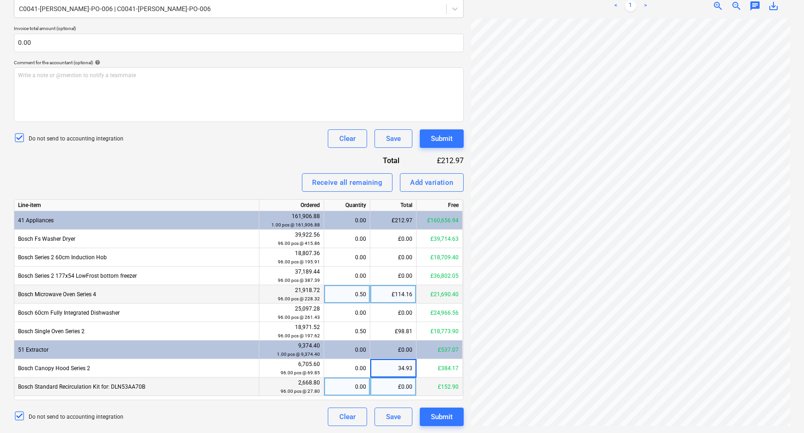
click at [408, 387] on div "£0.00" at bounding box center [393, 387] width 46 height 18
type input "13.90"
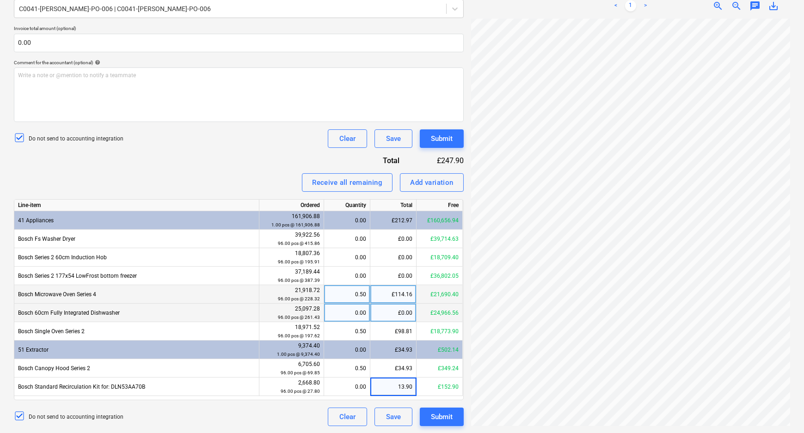
click at [406, 315] on div "£0.00" at bounding box center [393, 313] width 46 height 18
type input "130.72"
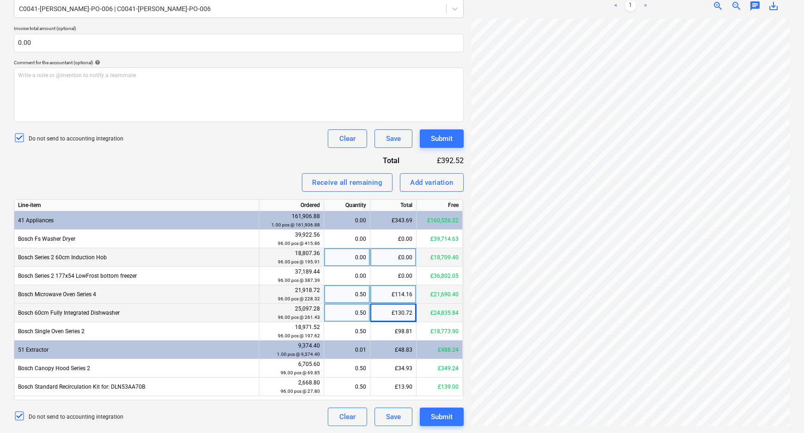
click at [406, 258] on div "£0.00" at bounding box center [393, 257] width 46 height 18
type input "97.96"
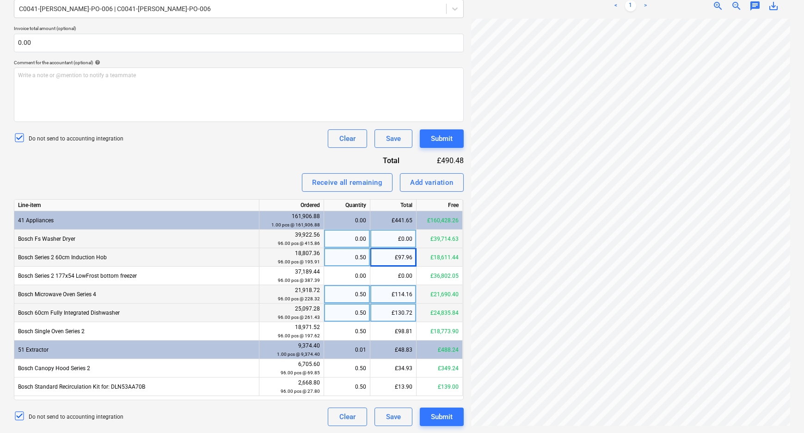
click at [407, 240] on div "£0.00" at bounding box center [393, 239] width 46 height 18
type input "207.93"
click at [248, 173] on div "Receive all remaining Add variation" at bounding box center [239, 182] width 450 height 18
click at [440, 419] on div "Submit" at bounding box center [442, 417] width 22 height 12
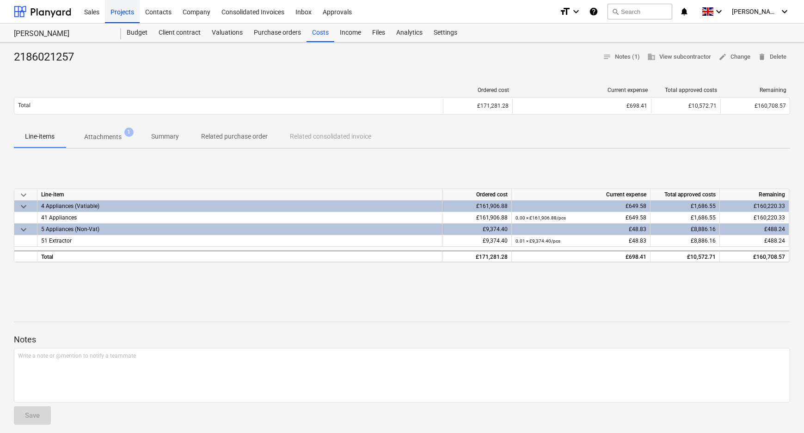
click at [123, 14] on div "Projects" at bounding box center [122, 12] width 35 height 24
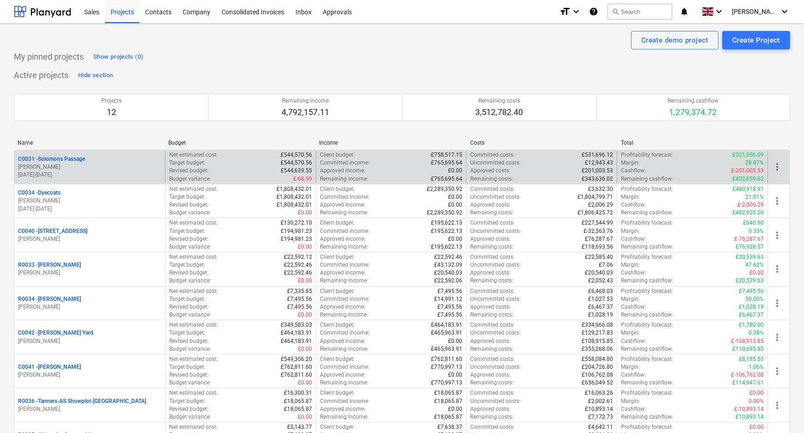
click at [65, 161] on p "C0031 - Solomons Passage" at bounding box center [51, 159] width 67 height 8
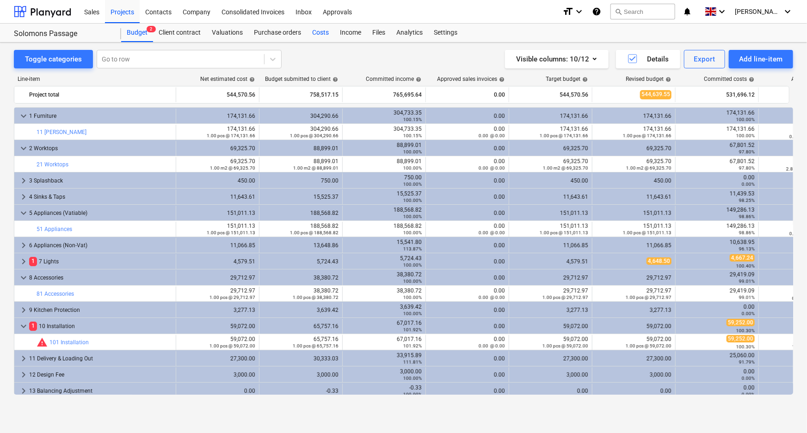
click at [329, 30] on div "Costs" at bounding box center [321, 33] width 28 height 18
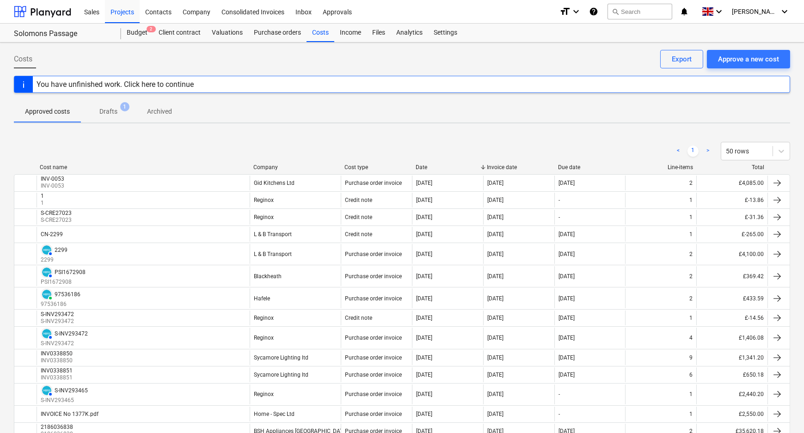
click at [122, 112] on span "Drafts 1" at bounding box center [108, 112] width 33 height 10
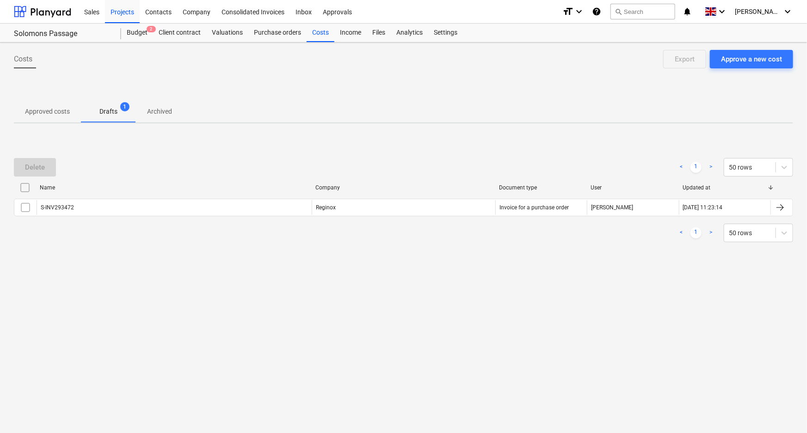
click at [55, 113] on p "Approved costs" at bounding box center [47, 112] width 45 height 10
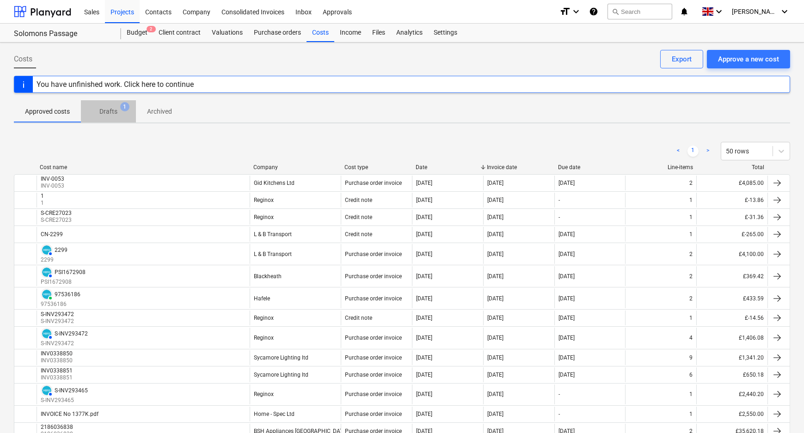
drag, startPoint x: 118, startPoint y: 111, endPoint x: 111, endPoint y: 121, distance: 12.7
click at [118, 111] on span "Drafts 1" at bounding box center [108, 112] width 33 height 10
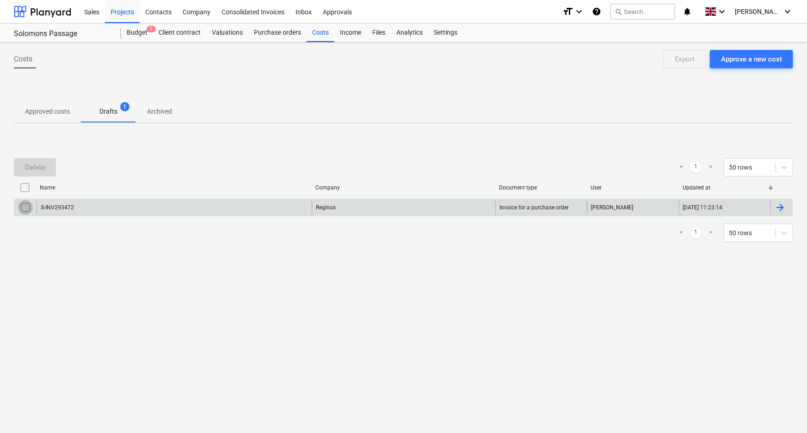
click at [28, 207] on input "checkbox" at bounding box center [25, 207] width 15 height 15
click at [32, 169] on div "Delete" at bounding box center [35, 167] width 20 height 12
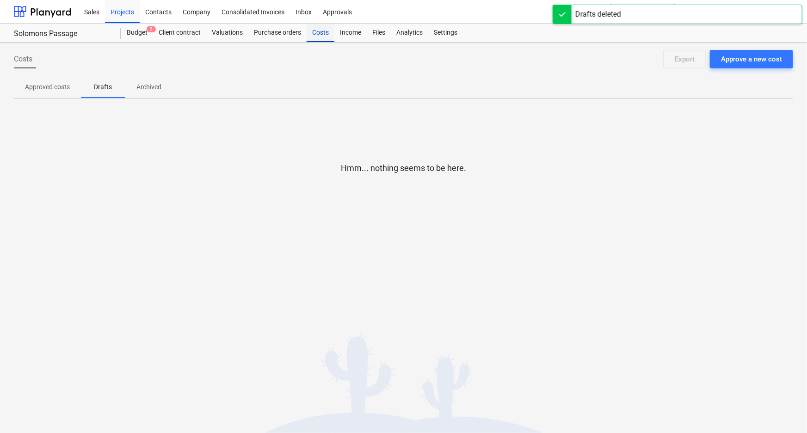
click at [320, 31] on div "Costs" at bounding box center [321, 33] width 28 height 18
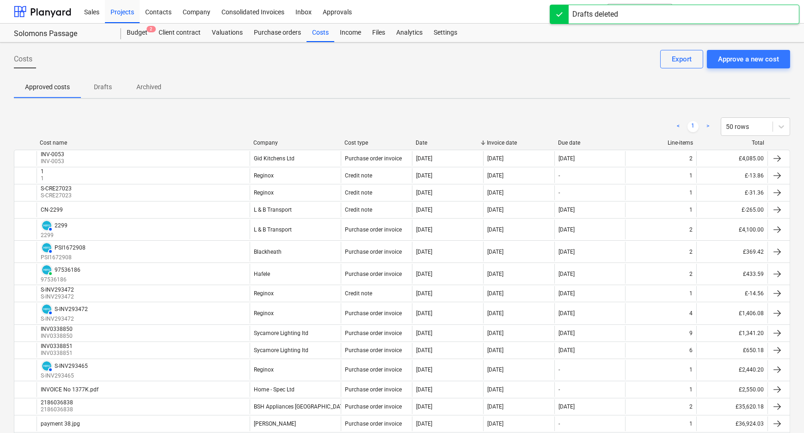
click at [43, 88] on p "Approved costs" at bounding box center [47, 87] width 45 height 10
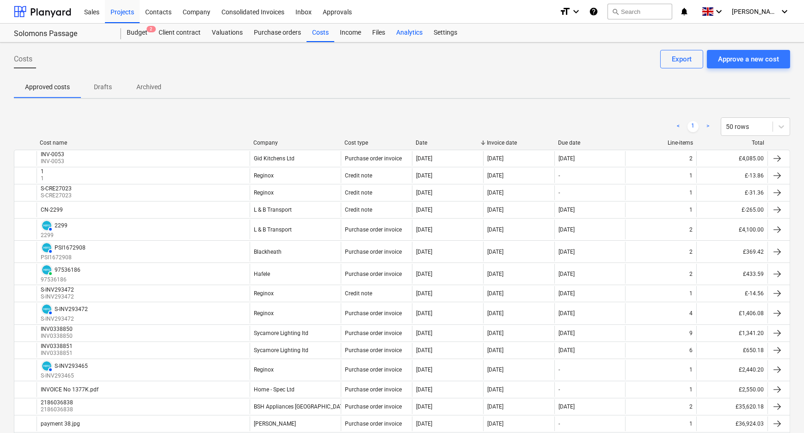
click at [391, 31] on div "Analytics" at bounding box center [409, 33] width 37 height 18
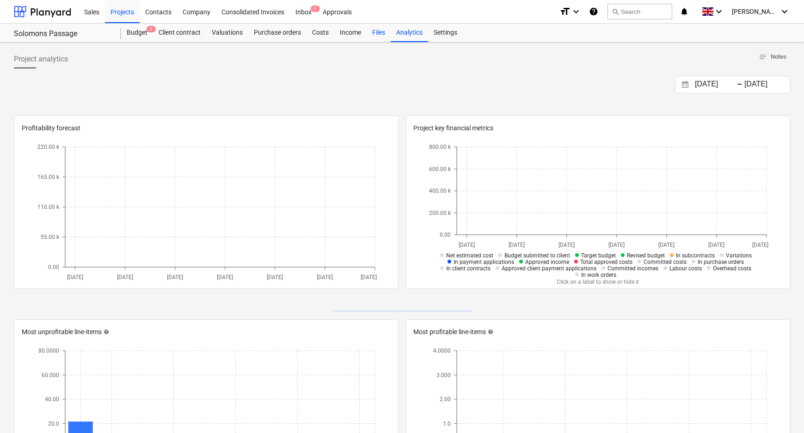
click at [384, 31] on div "Files" at bounding box center [379, 33] width 24 height 18
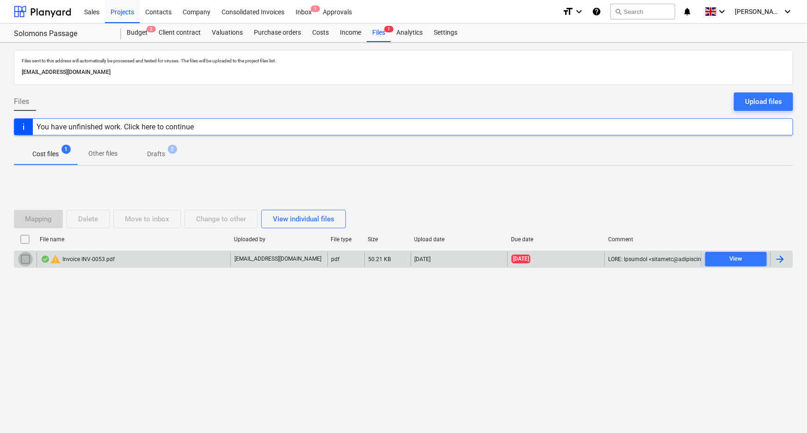
click at [25, 263] on input "checkbox" at bounding box center [25, 259] width 15 height 15
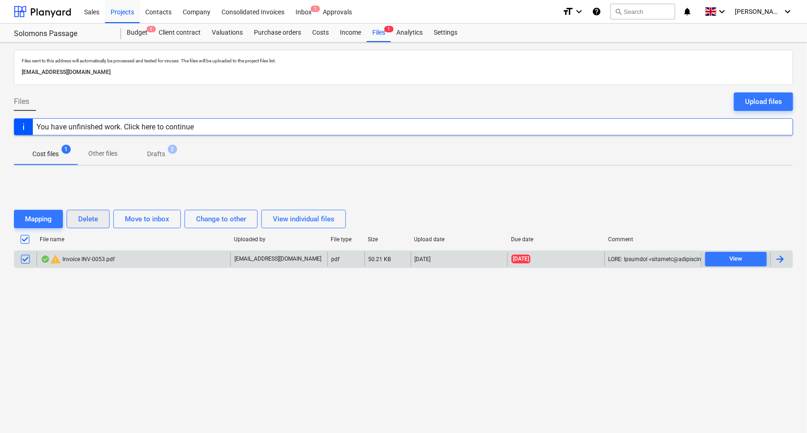
click at [91, 219] on div "Delete" at bounding box center [88, 219] width 20 height 12
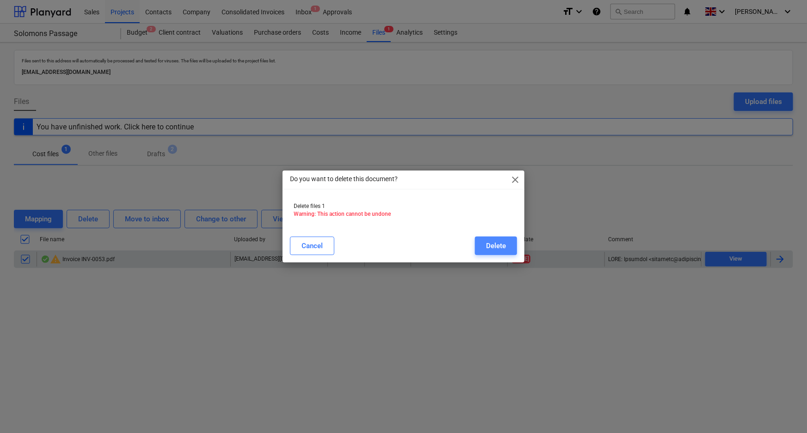
click at [497, 240] on button "Delete" at bounding box center [496, 246] width 42 height 18
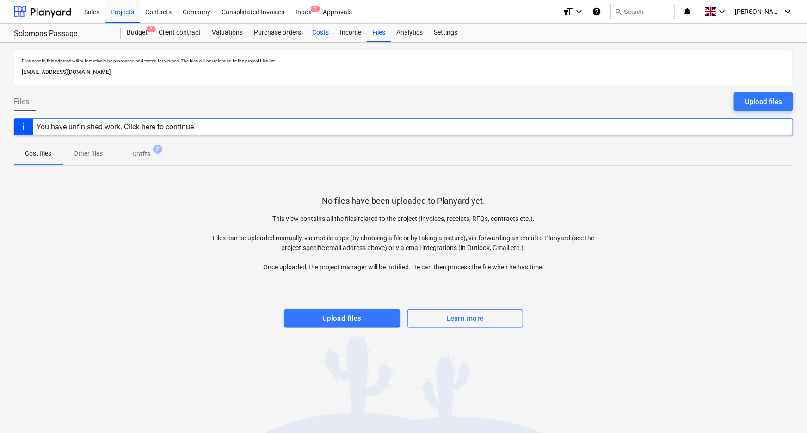
click at [324, 32] on div "Costs" at bounding box center [321, 33] width 28 height 18
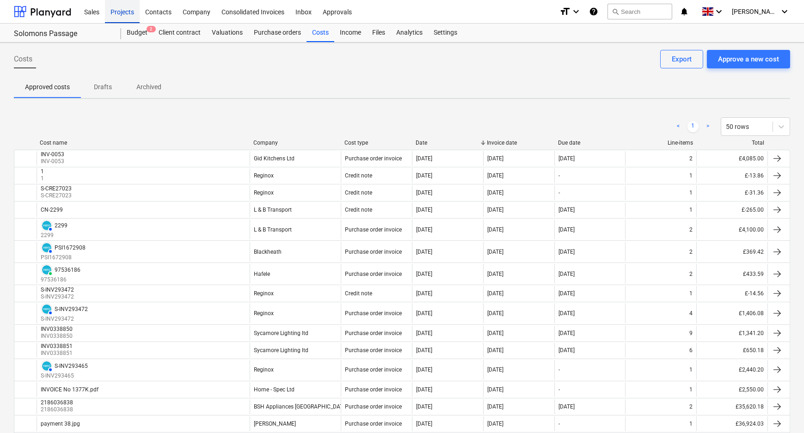
click at [112, 7] on div "Projects" at bounding box center [122, 12] width 35 height 24
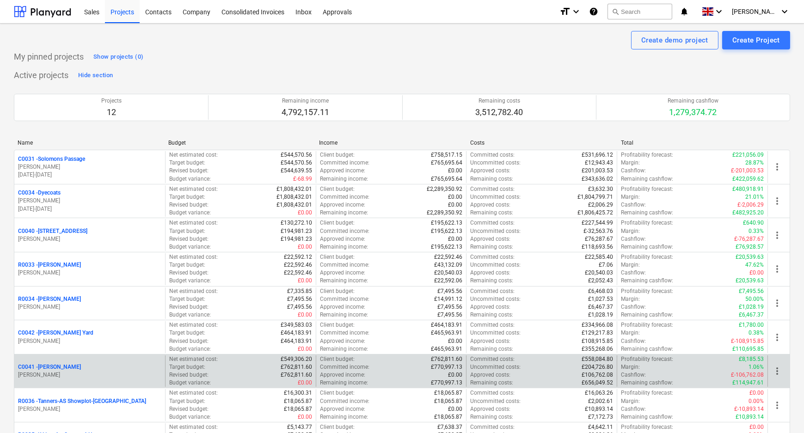
click at [53, 369] on p "C0041 - [PERSON_NAME]" at bounding box center [49, 367] width 63 height 8
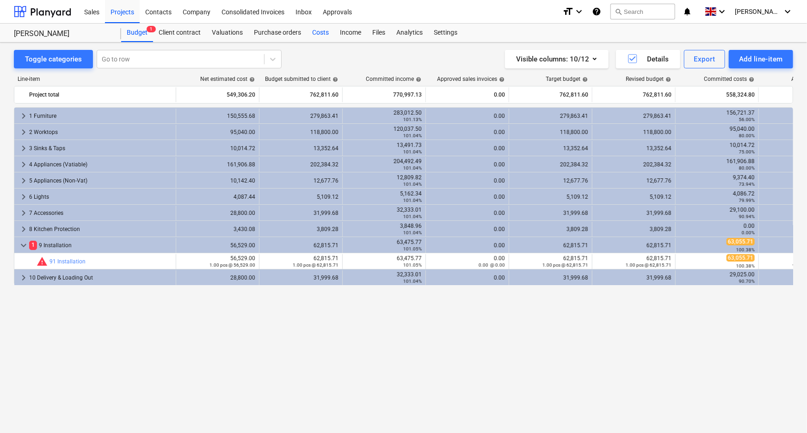
click at [321, 31] on div "Costs" at bounding box center [321, 33] width 28 height 18
